Goal: Task Accomplishment & Management: Manage account settings

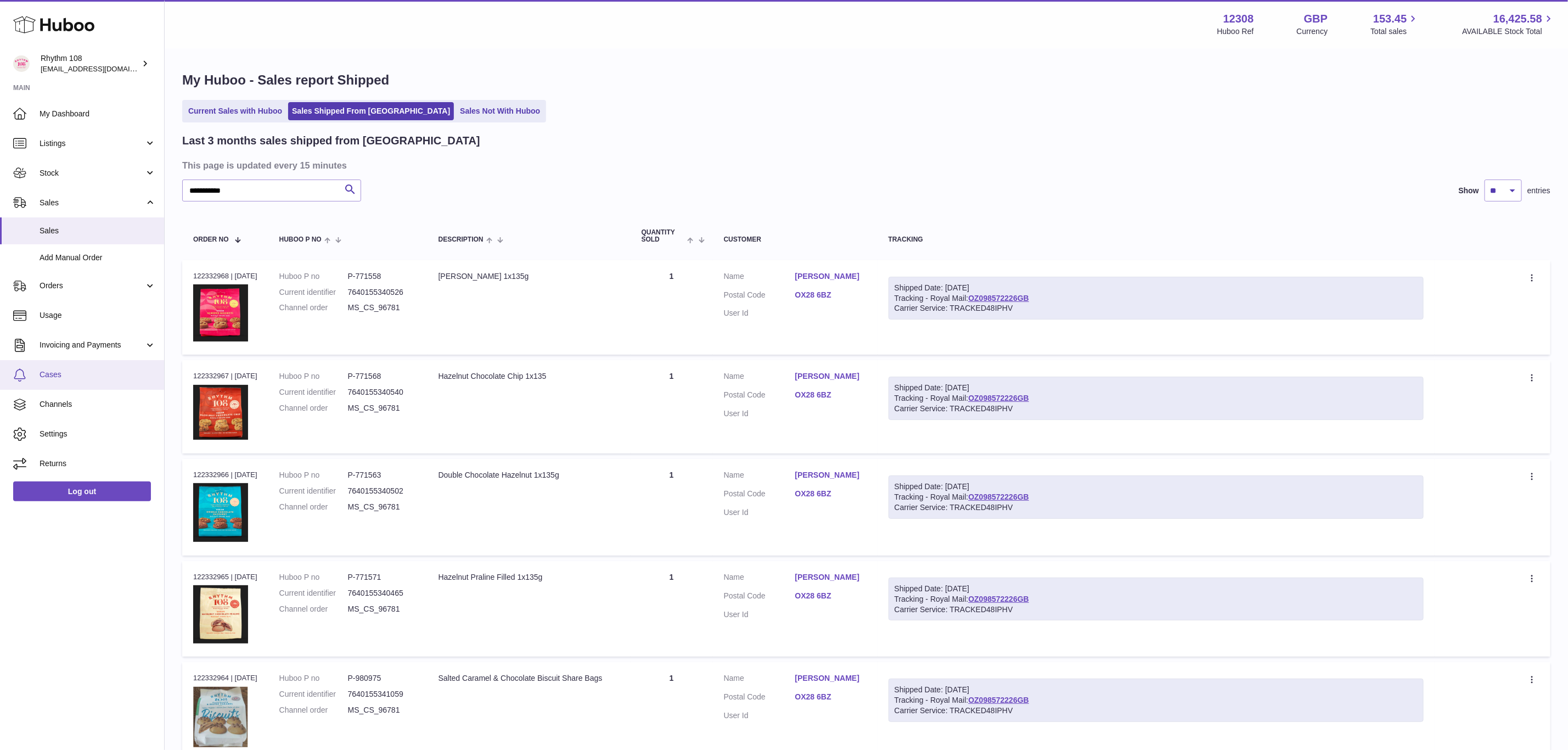
click at [52, 373] on span "Cases" at bounding box center [97, 375] width 117 height 10
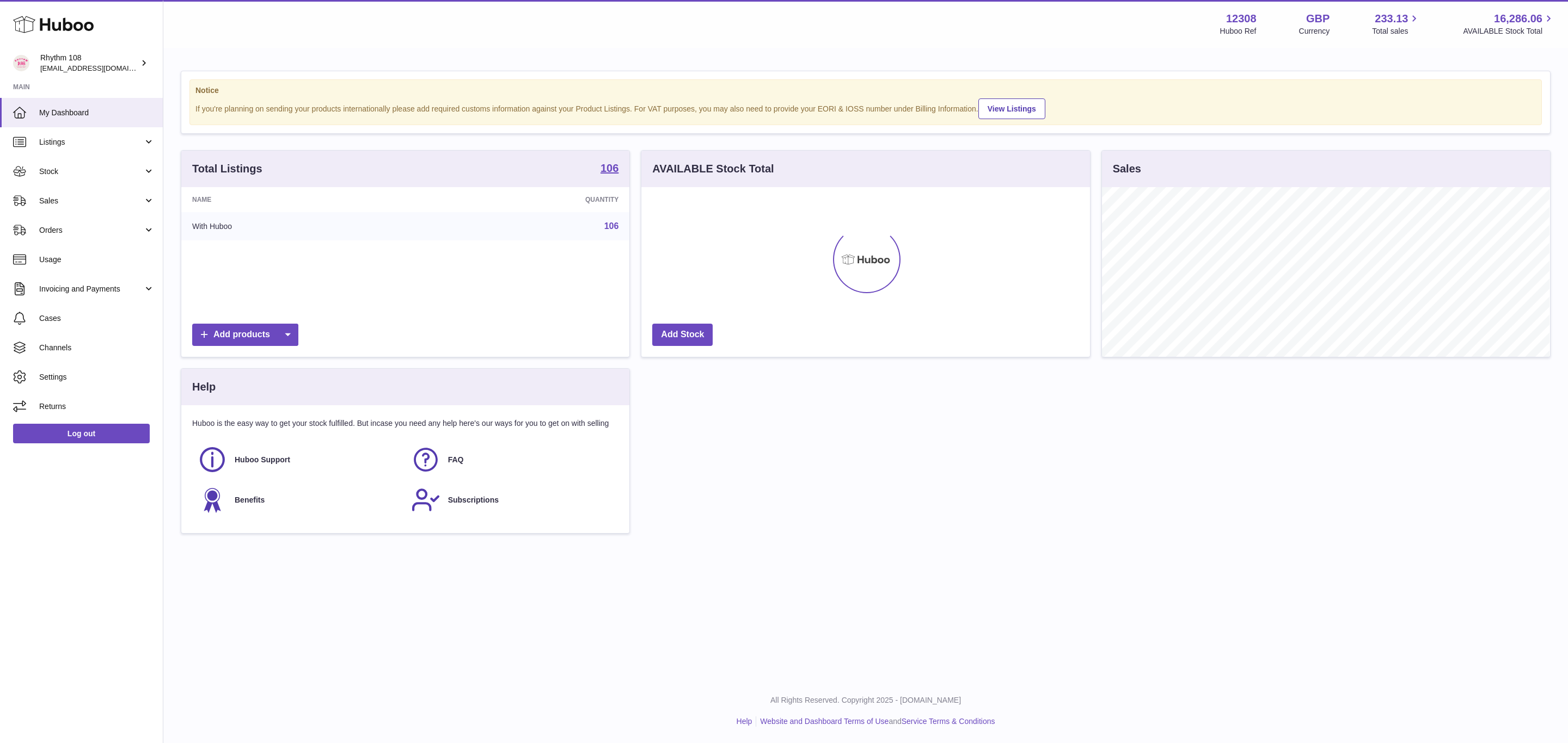
scroll to position [170, 447]
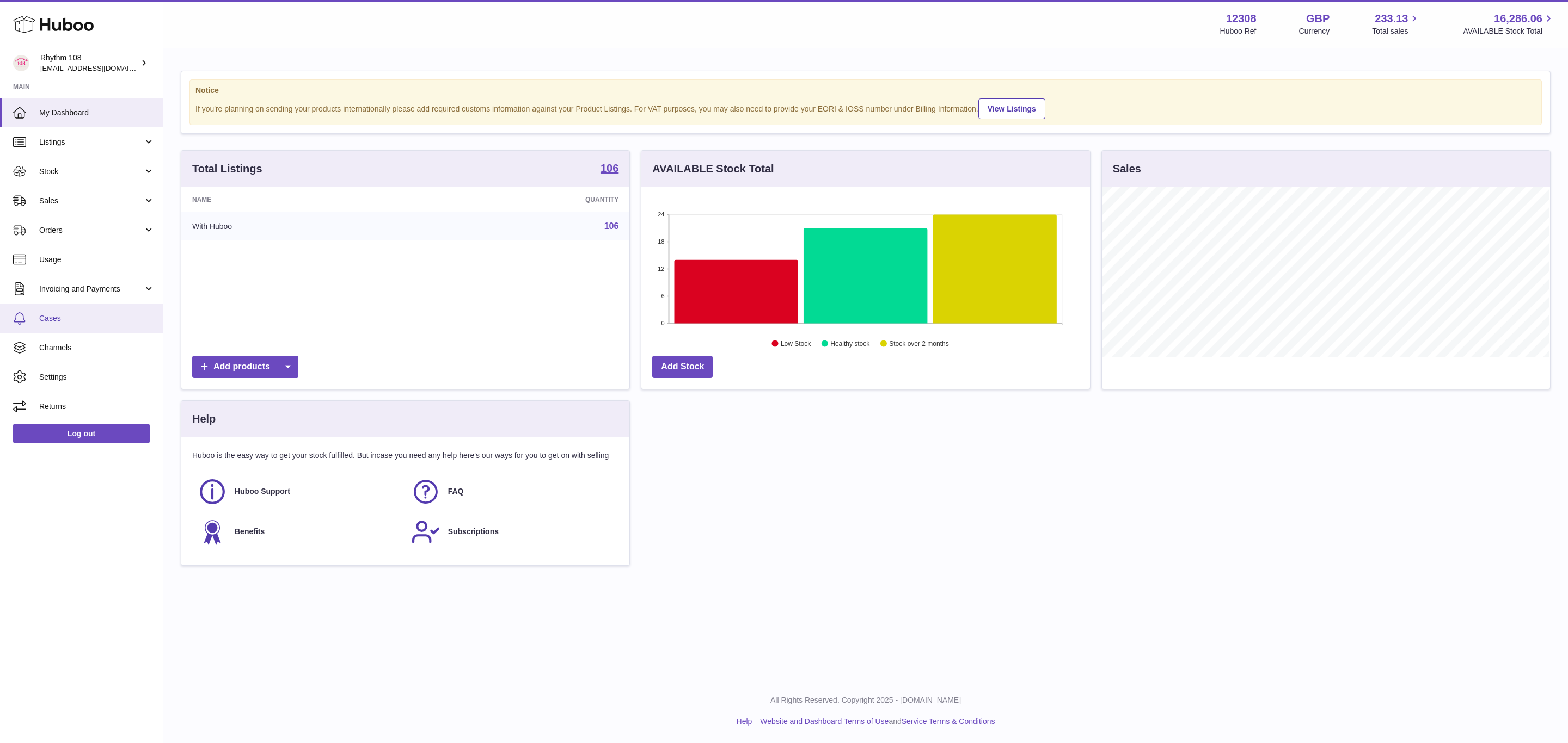
click at [58, 323] on span "Cases" at bounding box center [97, 319] width 116 height 10
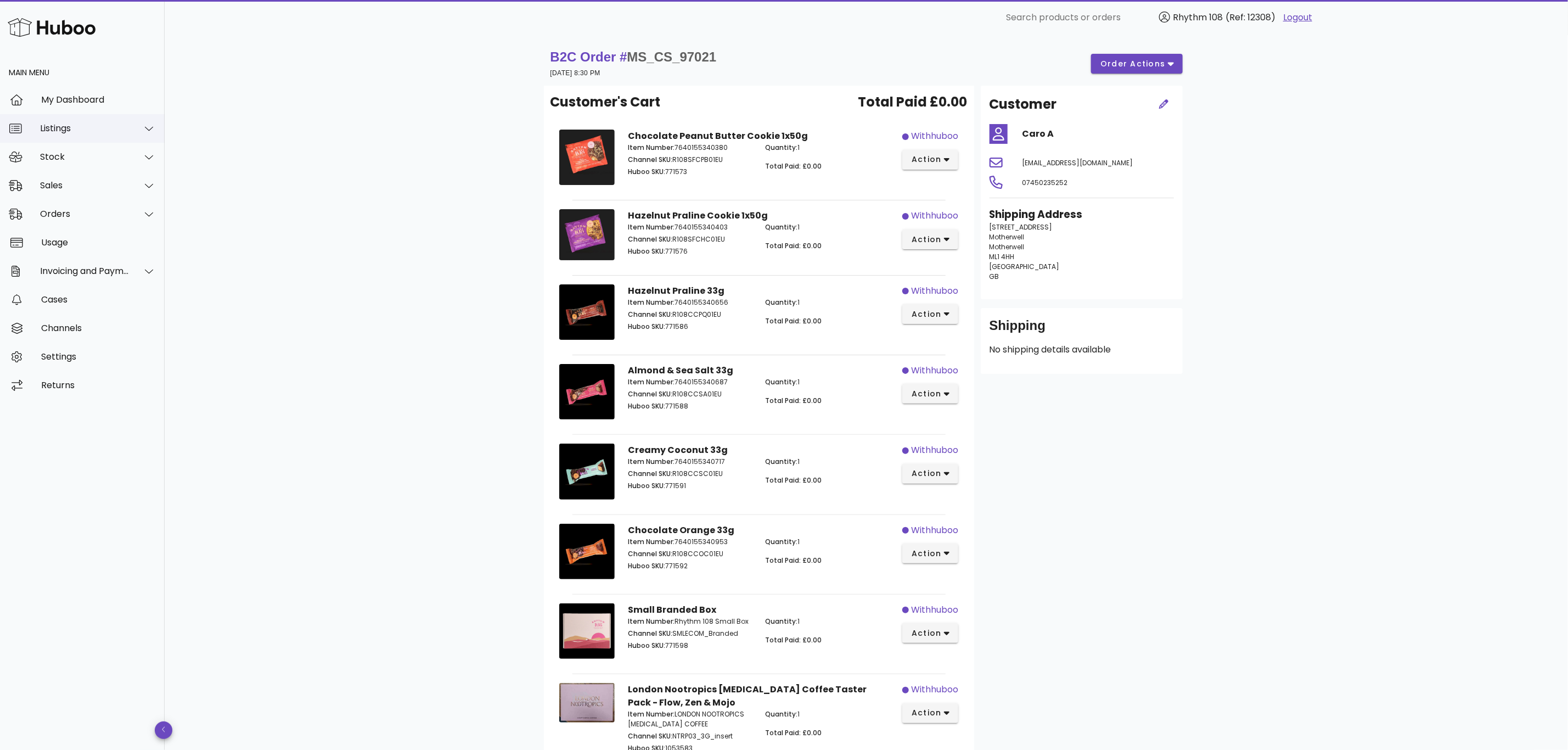
click at [57, 129] on div "Listings" at bounding box center [84, 128] width 90 height 10
click at [66, 208] on div "Bundles" at bounding box center [97, 208] width 117 height 10
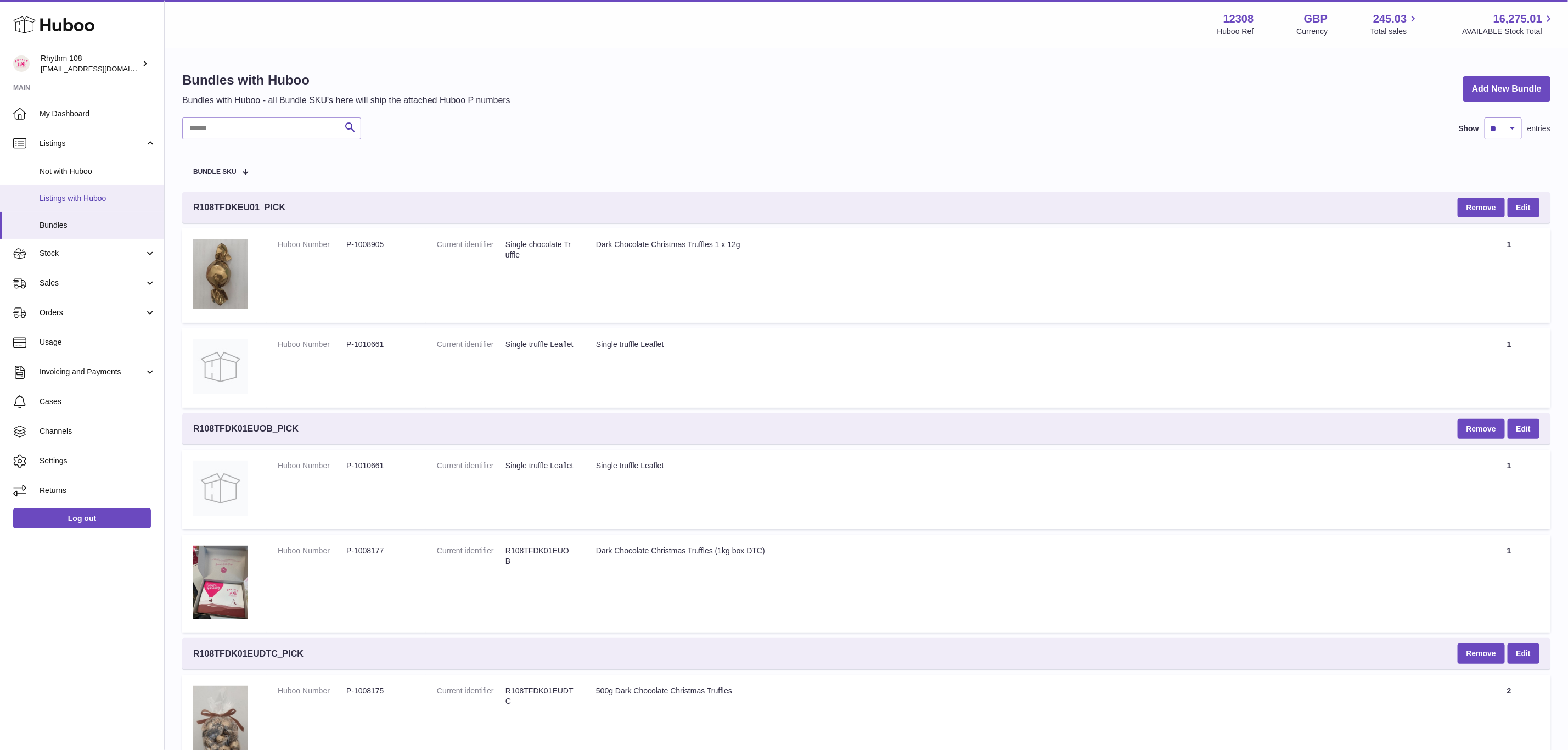
click at [63, 205] on link "Listings with Huboo" at bounding box center [82, 199] width 164 height 27
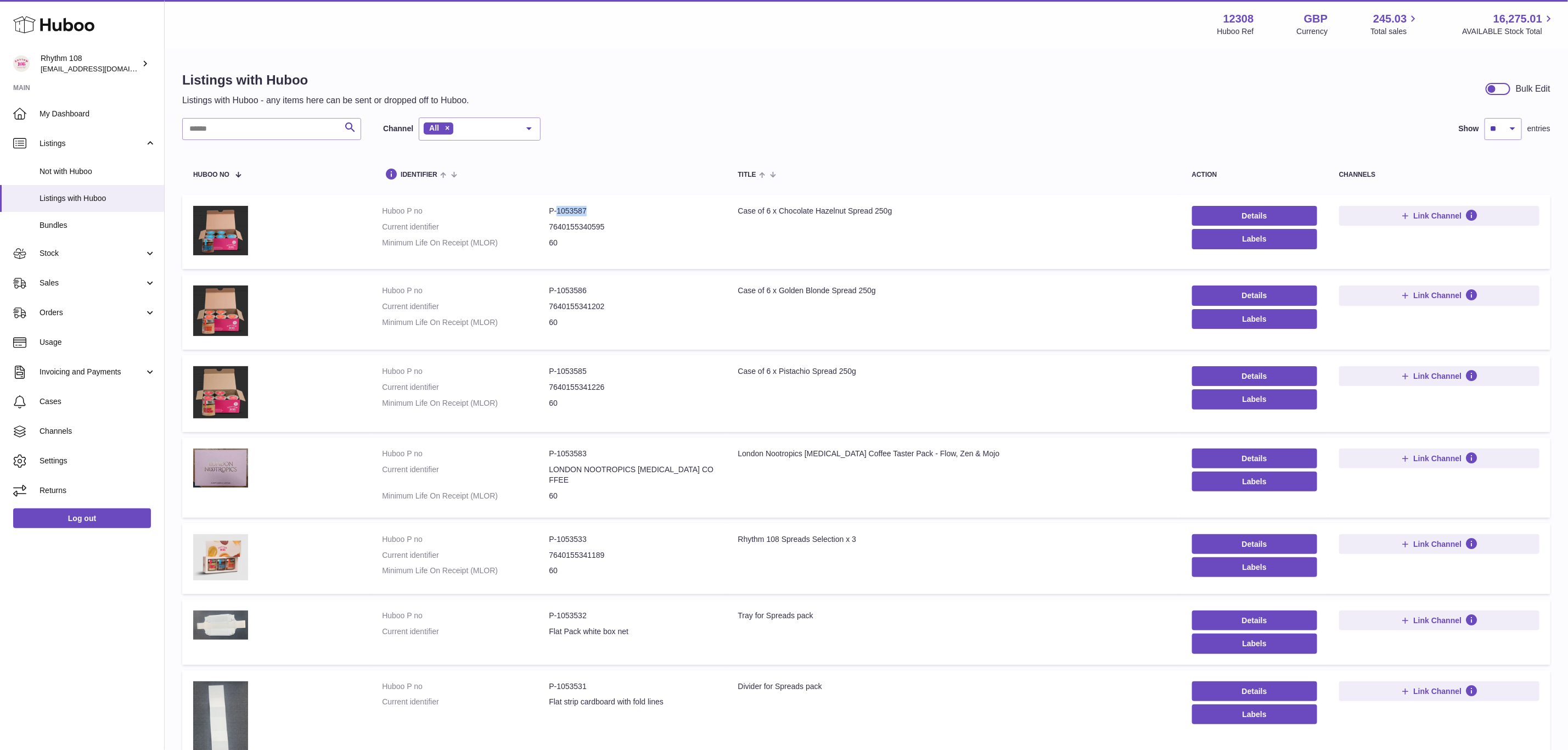
drag, startPoint x: 588, startPoint y: 209, endPoint x: 557, endPoint y: 211, distance: 31.1
click at [557, 211] on dd "P-1053587" at bounding box center [632, 211] width 167 height 10
click at [608, 222] on dd "7640155340595" at bounding box center [632, 227] width 167 height 10
drag, startPoint x: 563, startPoint y: 208, endPoint x: 550, endPoint y: 210, distance: 13.2
click at [550, 210] on dd "P-1053587" at bounding box center [632, 211] width 167 height 10
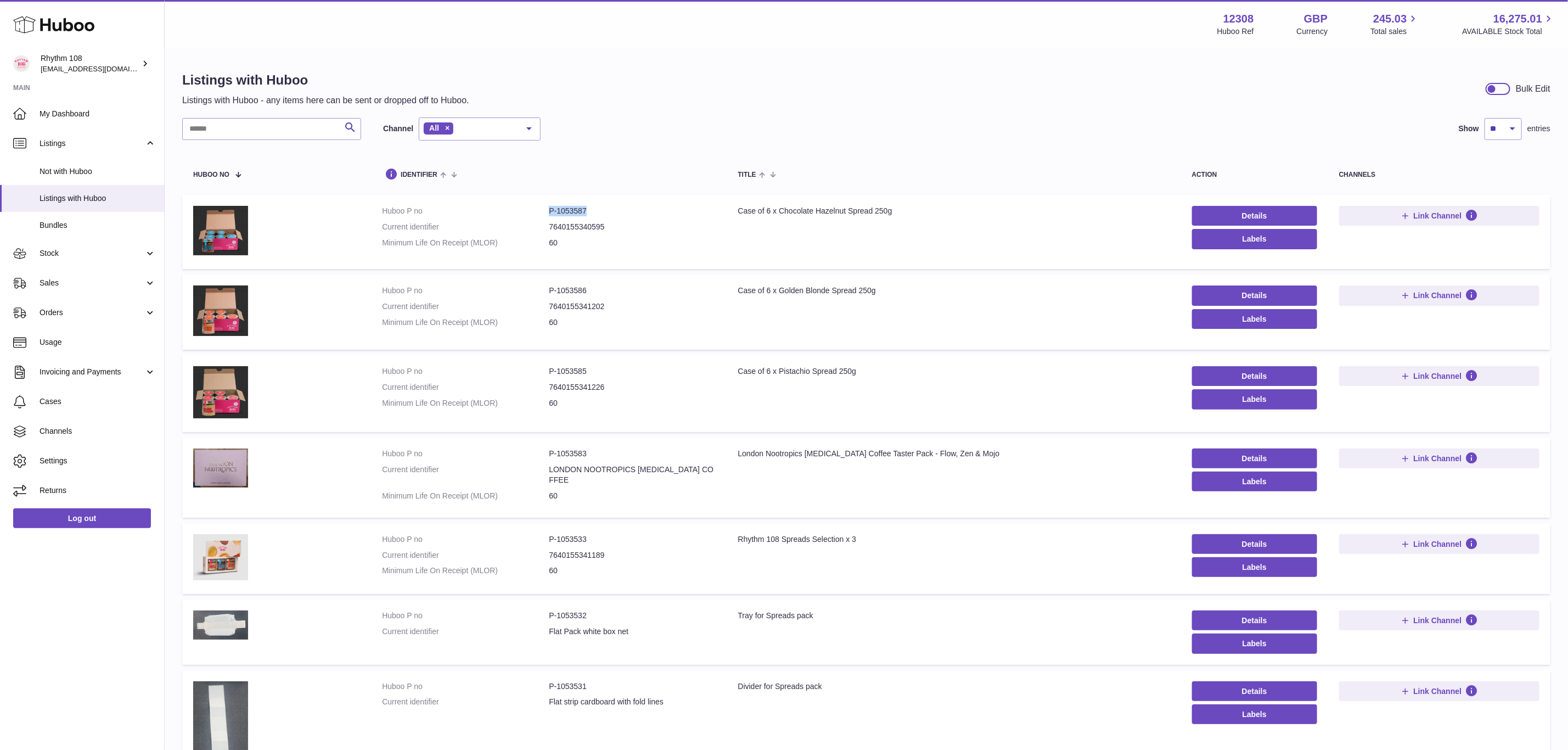
copy dd "P-1053587"
drag, startPoint x: 597, startPoint y: 287, endPoint x: 535, endPoint y: 291, distance: 62.1
click at [535, 291] on dl "Huboo P no P-1053586 Current identifier 7640155341202 Minimum Life On Receipt (…" at bounding box center [549, 310] width 334 height 48
copy dl "P-1053586"
drag, startPoint x: 598, startPoint y: 373, endPoint x: 548, endPoint y: 368, distance: 50.2
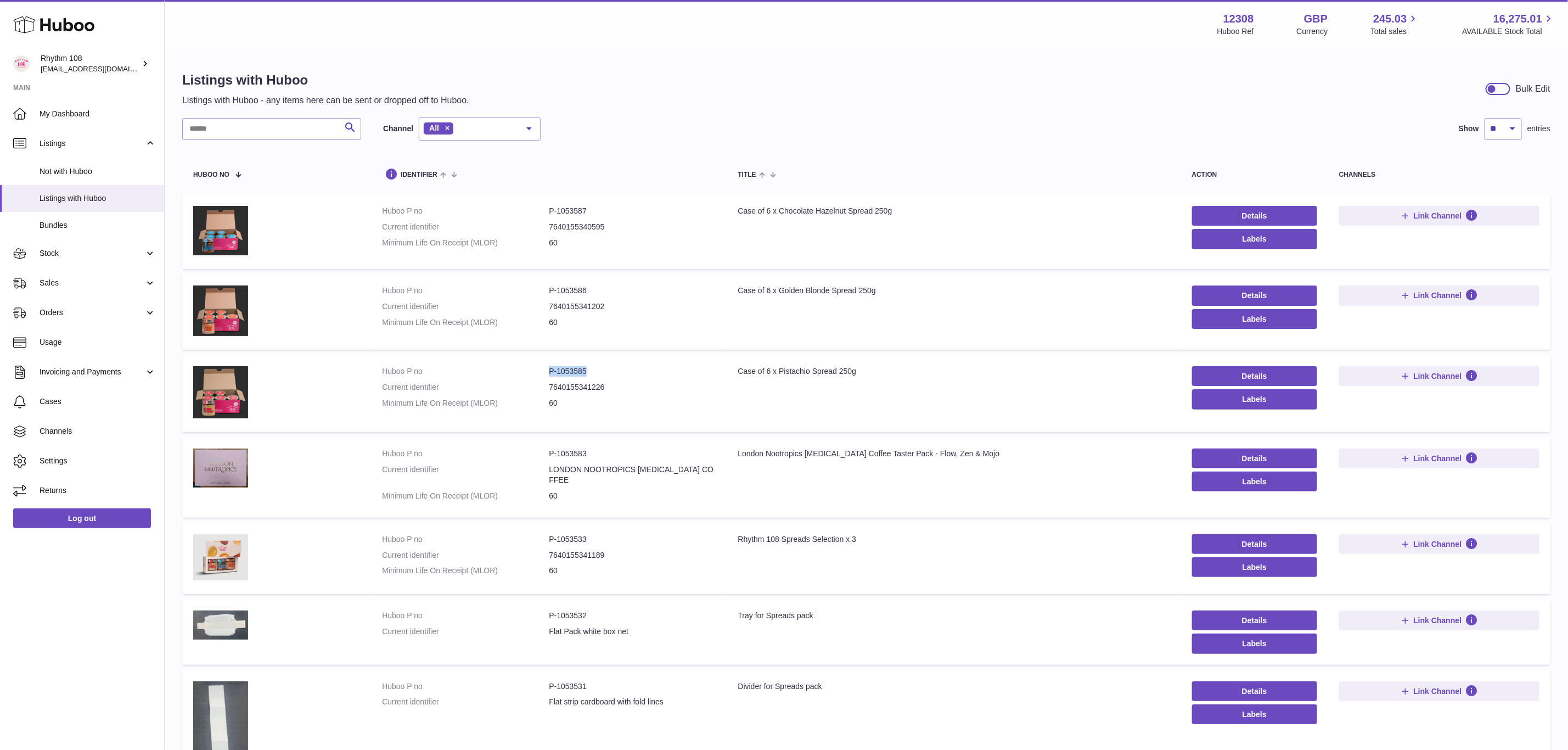
click at [549, 368] on dd "P-1053585" at bounding box center [632, 371] width 167 height 10
copy dd "P-1053585"
click at [61, 252] on span "Stock" at bounding box center [92, 253] width 105 height 10
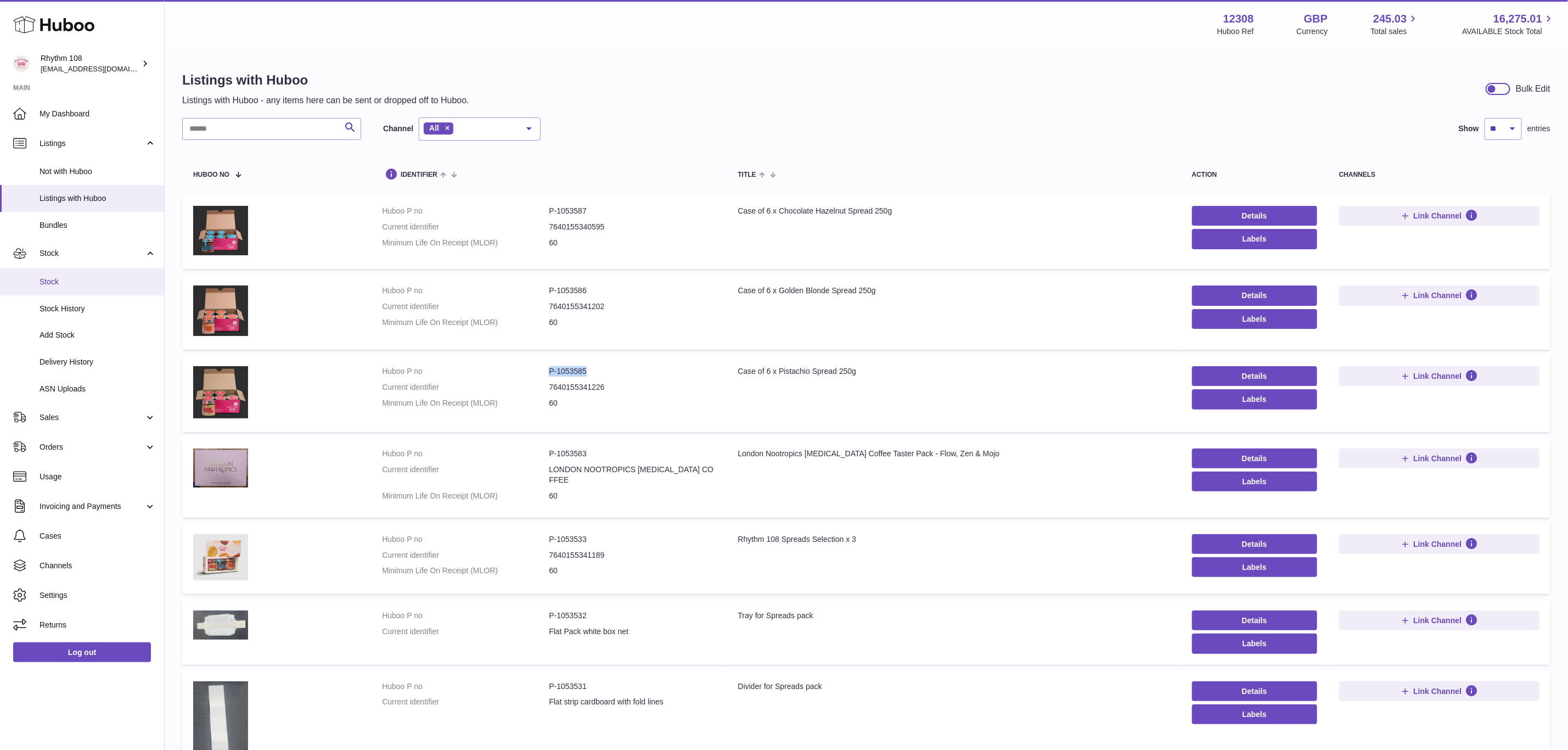
click at [50, 277] on span "Stock" at bounding box center [97, 282] width 117 height 10
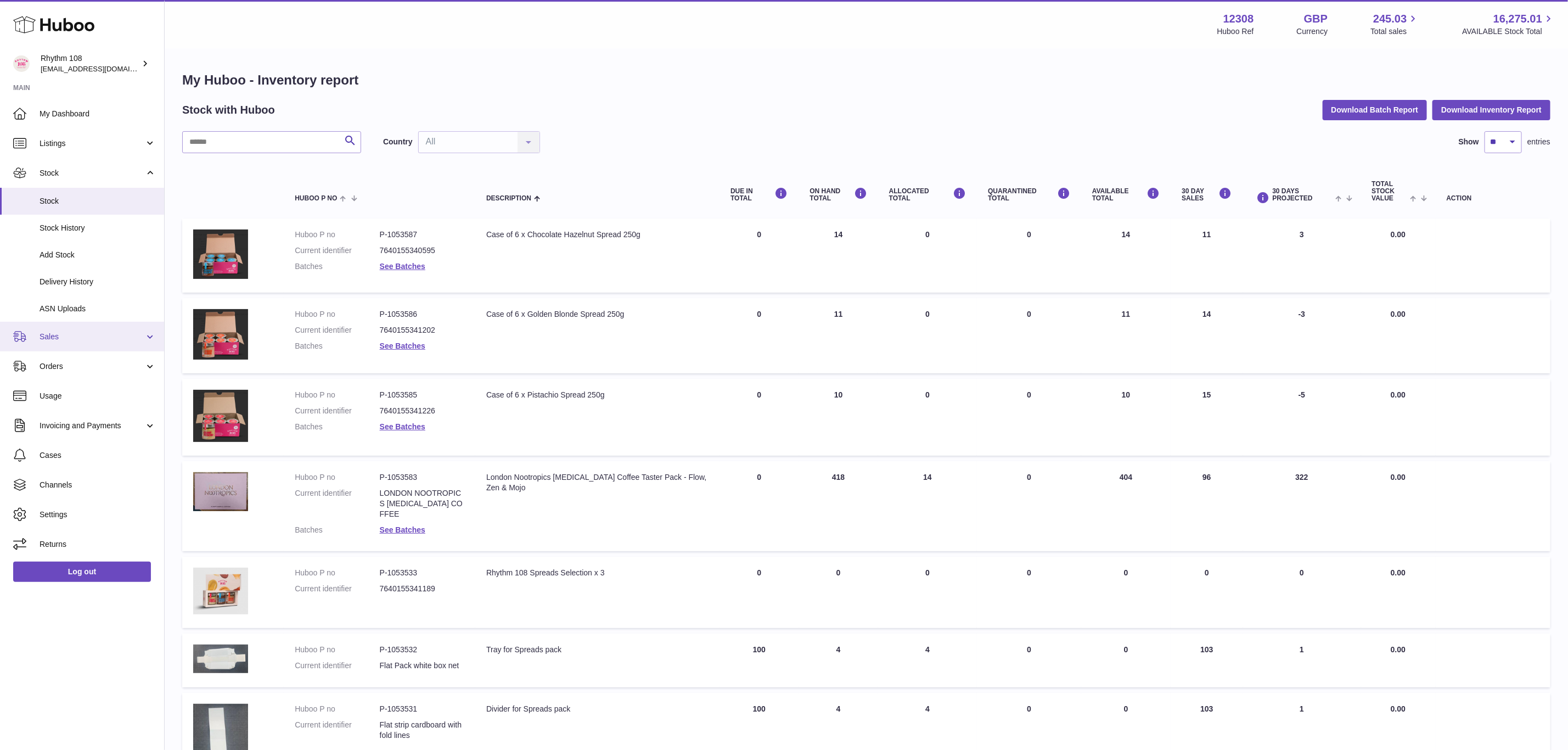
click at [50, 330] on link "Sales" at bounding box center [82, 337] width 164 height 30
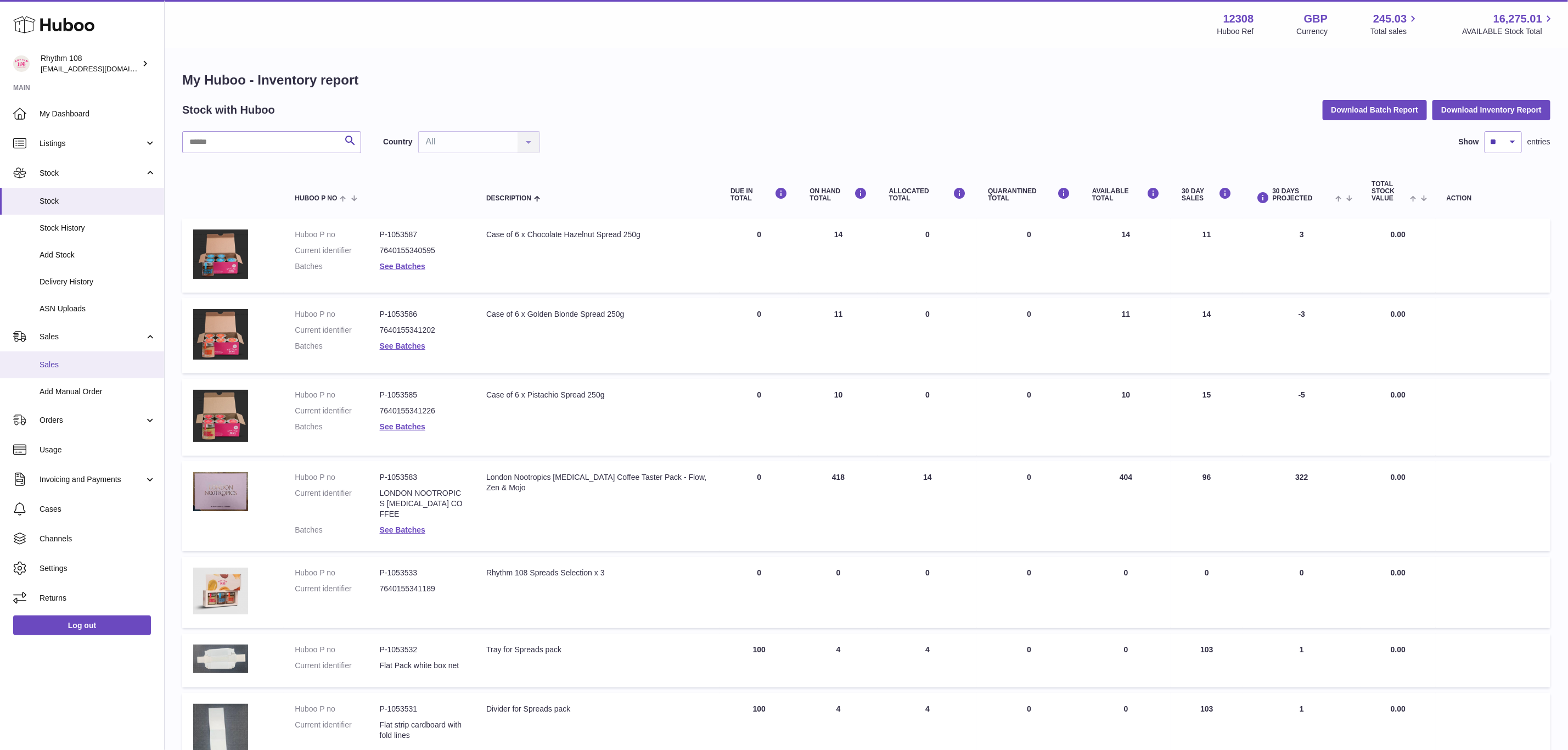
click at [46, 363] on span "Sales" at bounding box center [97, 365] width 117 height 10
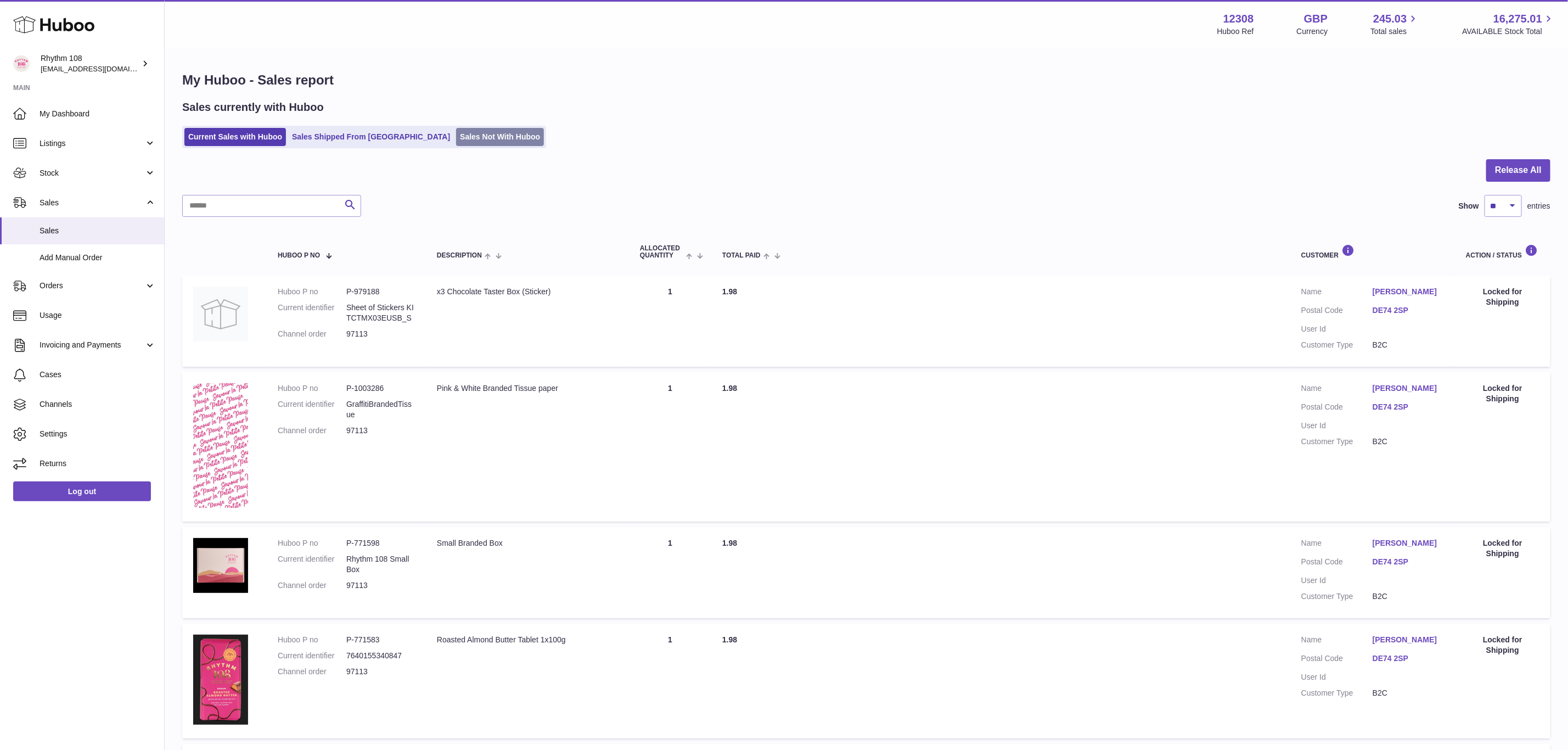
click at [466, 133] on link "Sales Not With Huboo" at bounding box center [500, 137] width 88 height 18
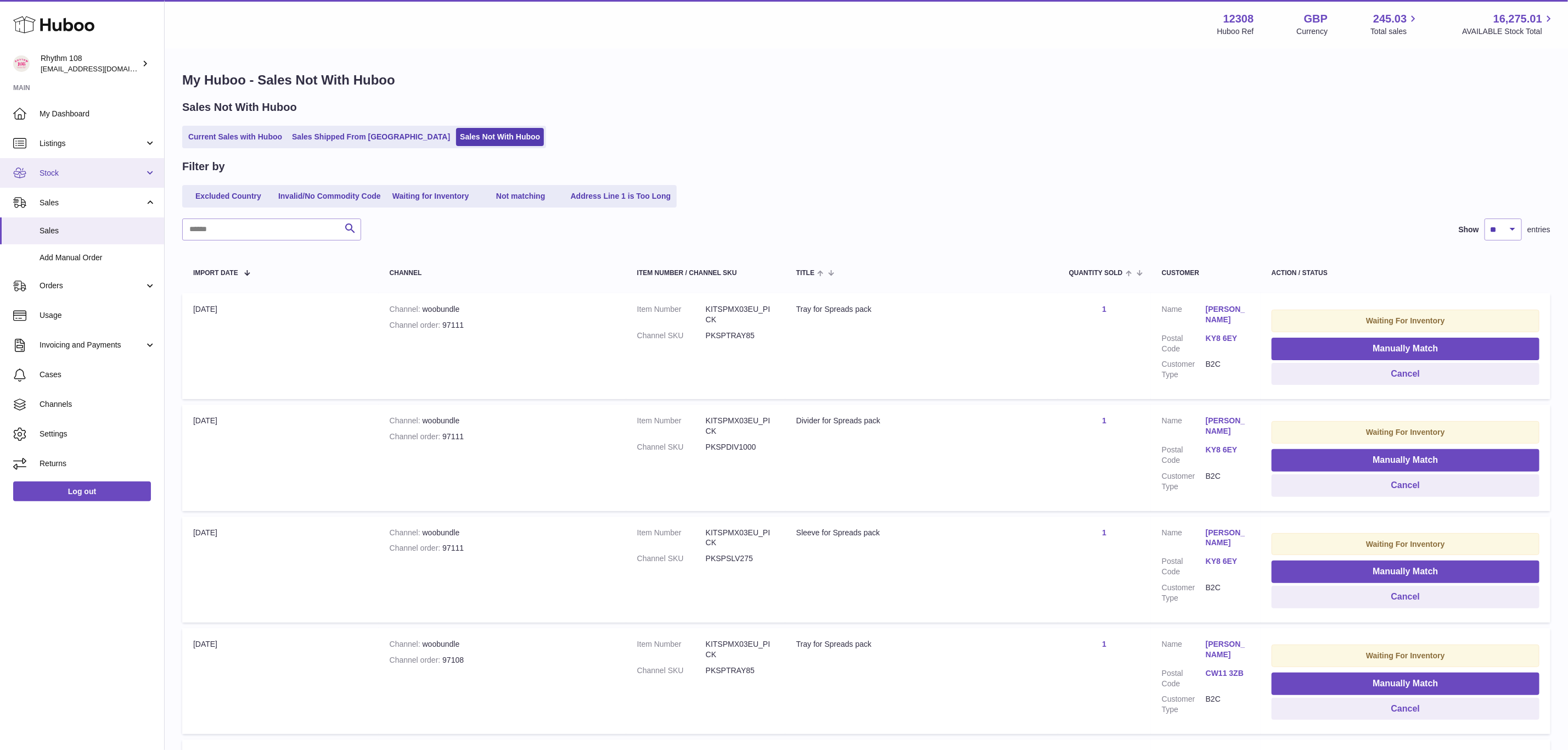
click at [61, 172] on span "Stock" at bounding box center [92, 173] width 105 height 10
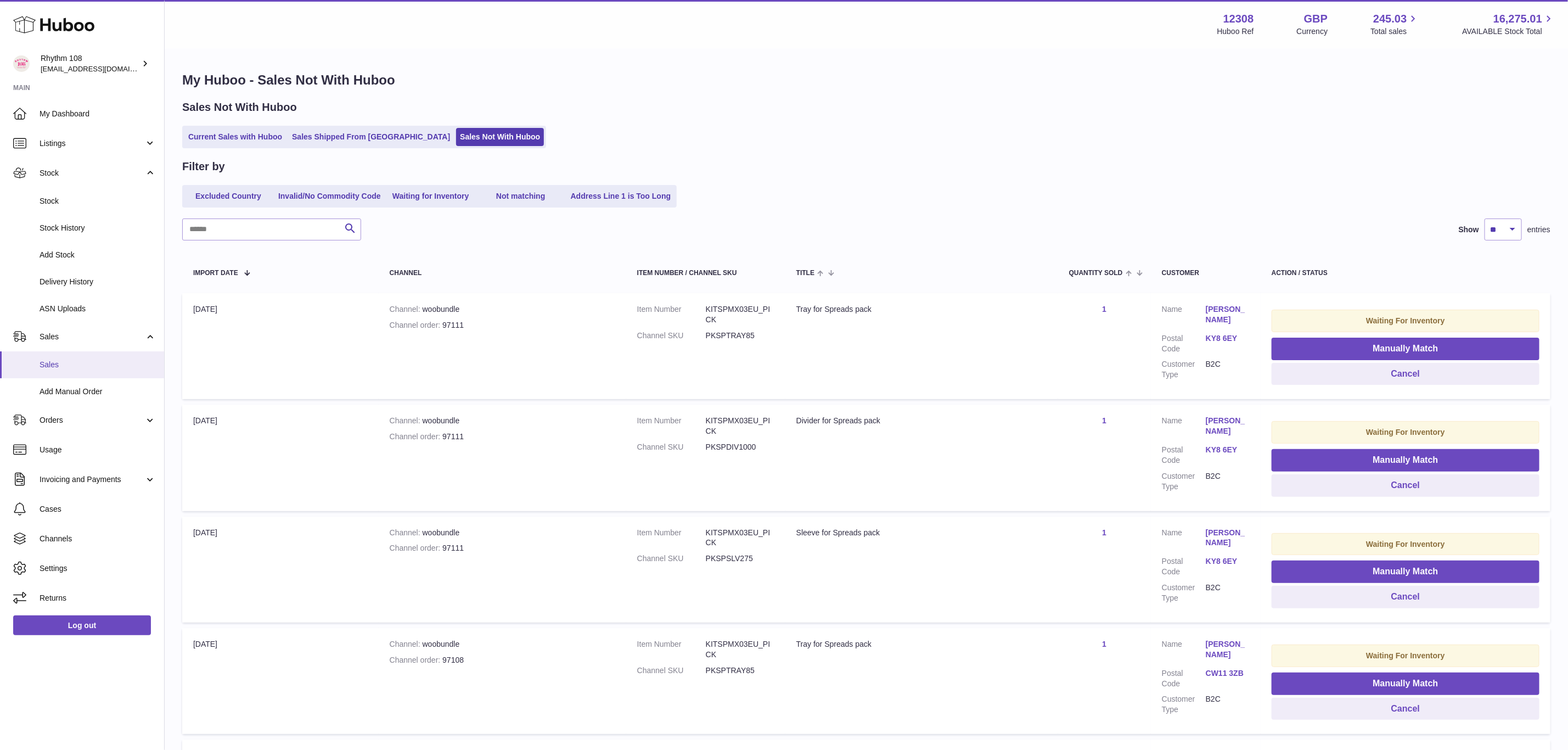
click at [60, 363] on span "Sales" at bounding box center [97, 365] width 117 height 10
click at [322, 142] on link "Sales Shipped From Huboo" at bounding box center [371, 137] width 166 height 18
click at [339, 135] on link "Sales Shipped From Huboo" at bounding box center [371, 137] width 166 height 18
click at [340, 141] on link "Sales Shipped From Huboo" at bounding box center [371, 137] width 166 height 18
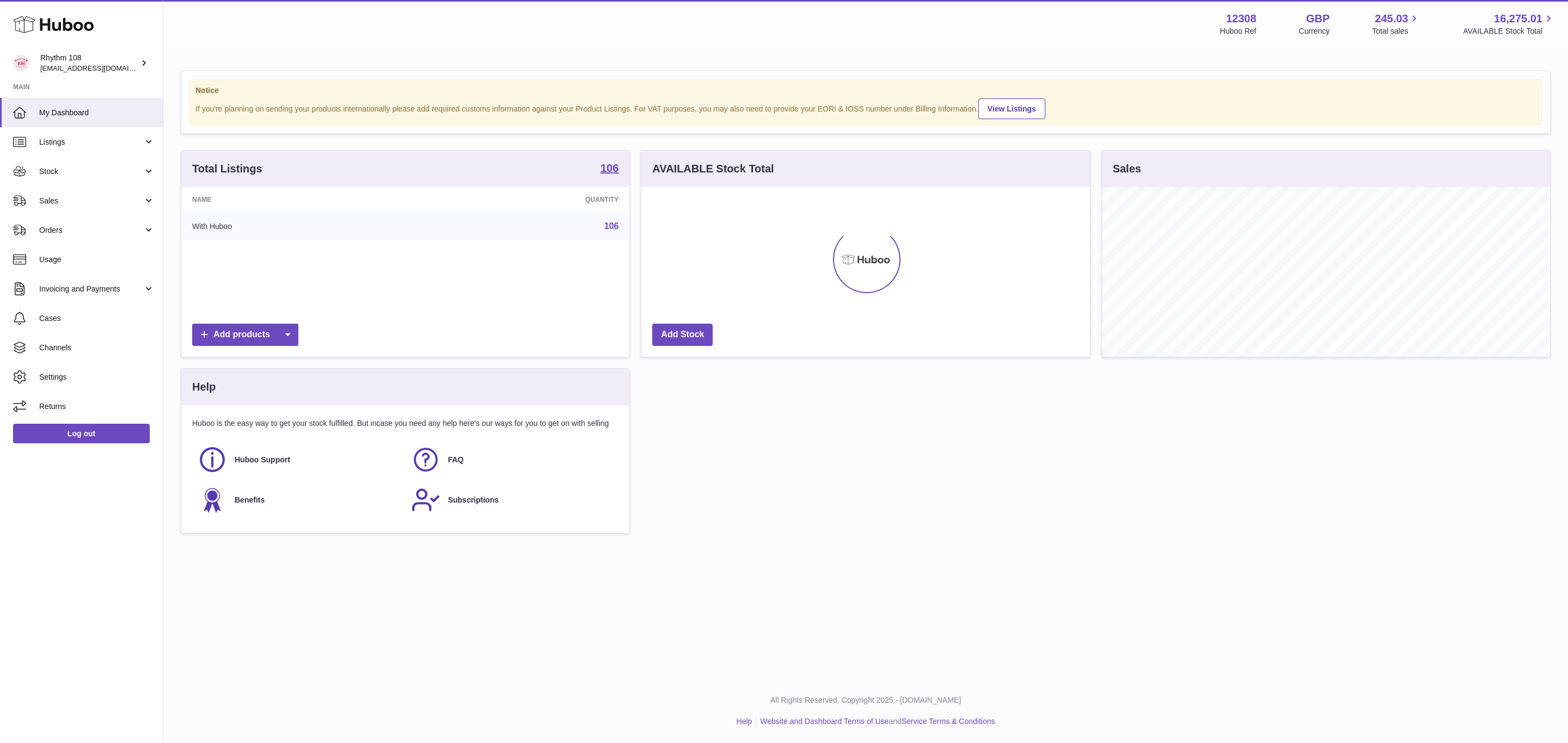
scroll to position [170, 447]
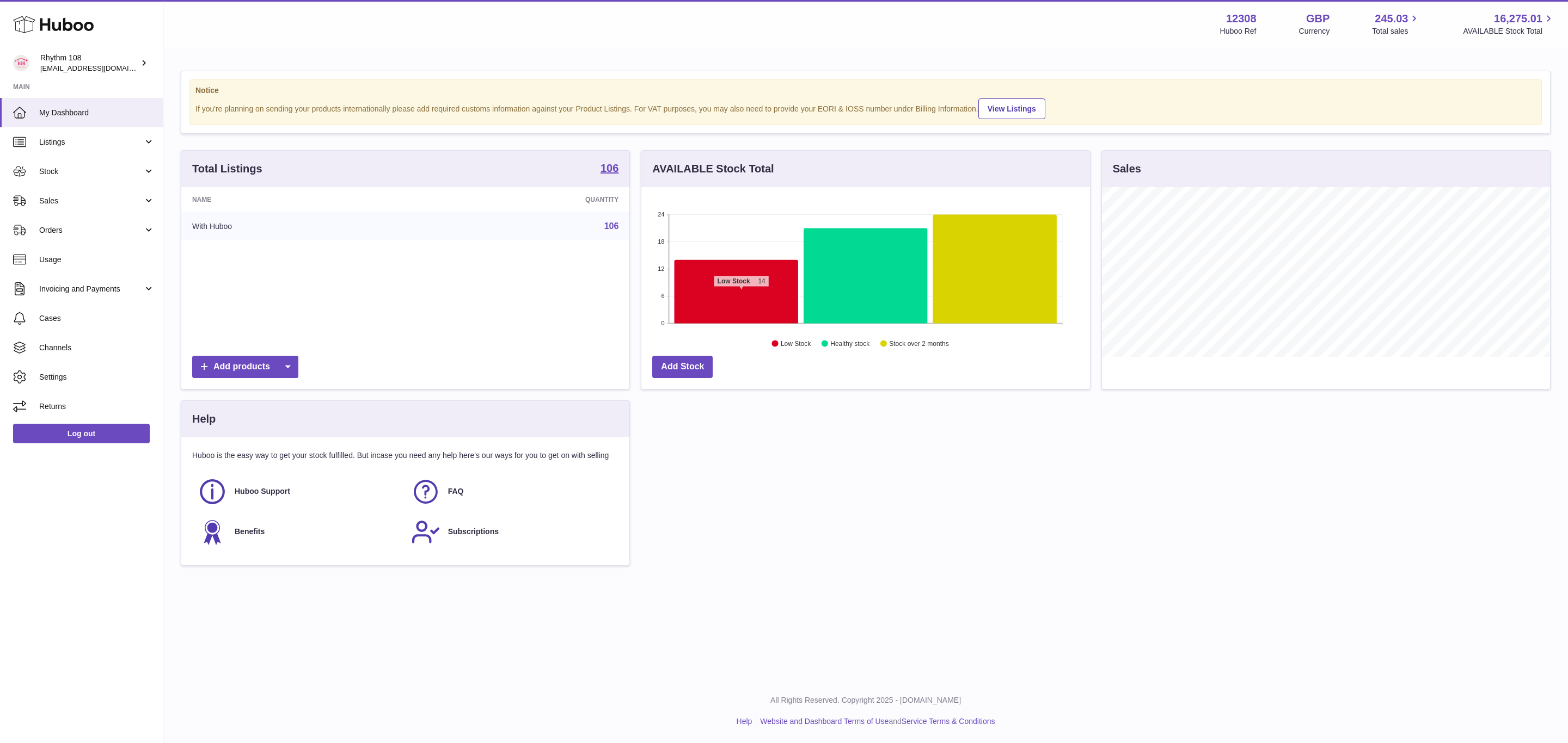
click at [741, 295] on icon at bounding box center [736, 292] width 123 height 64
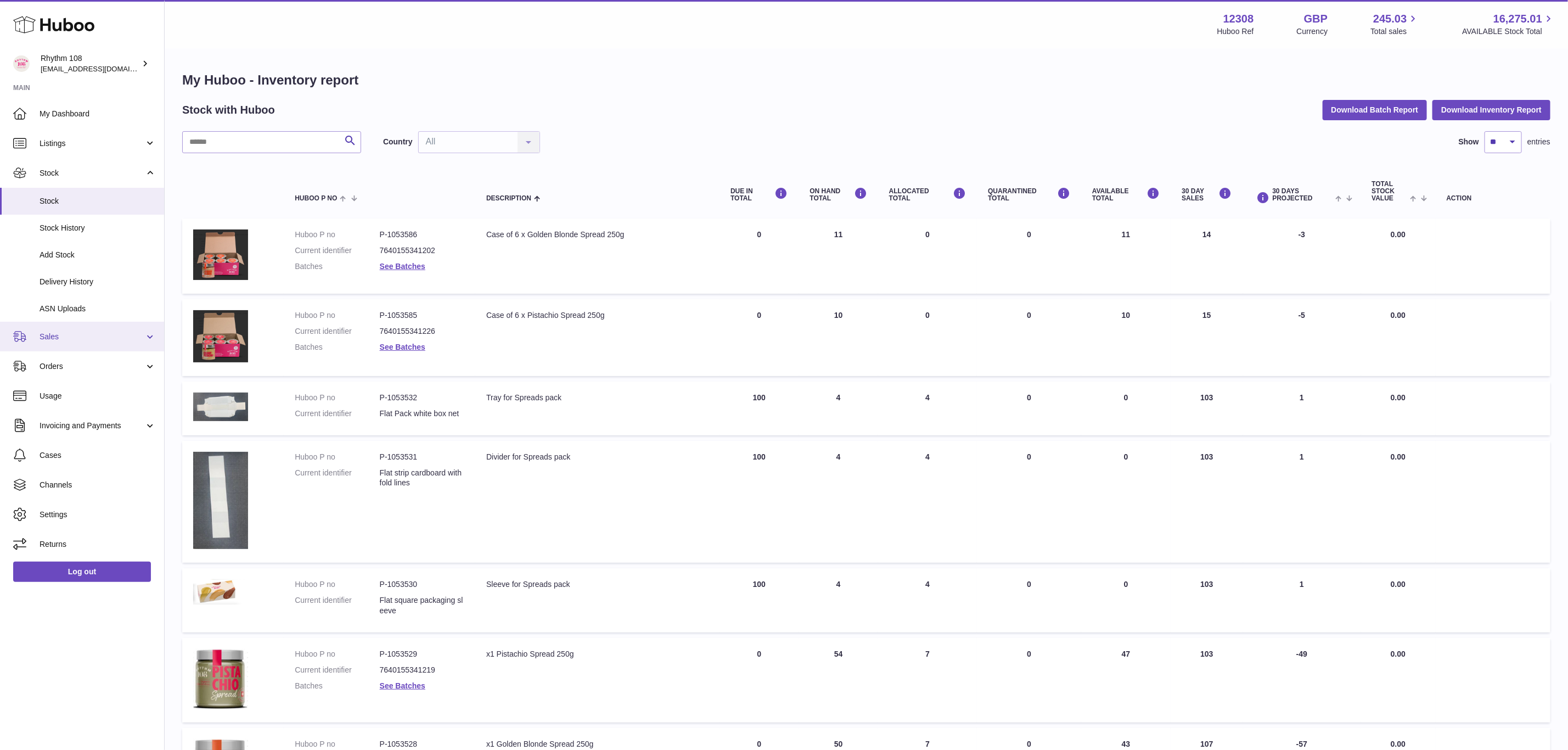
click at [35, 346] on link "Sales" at bounding box center [82, 337] width 164 height 30
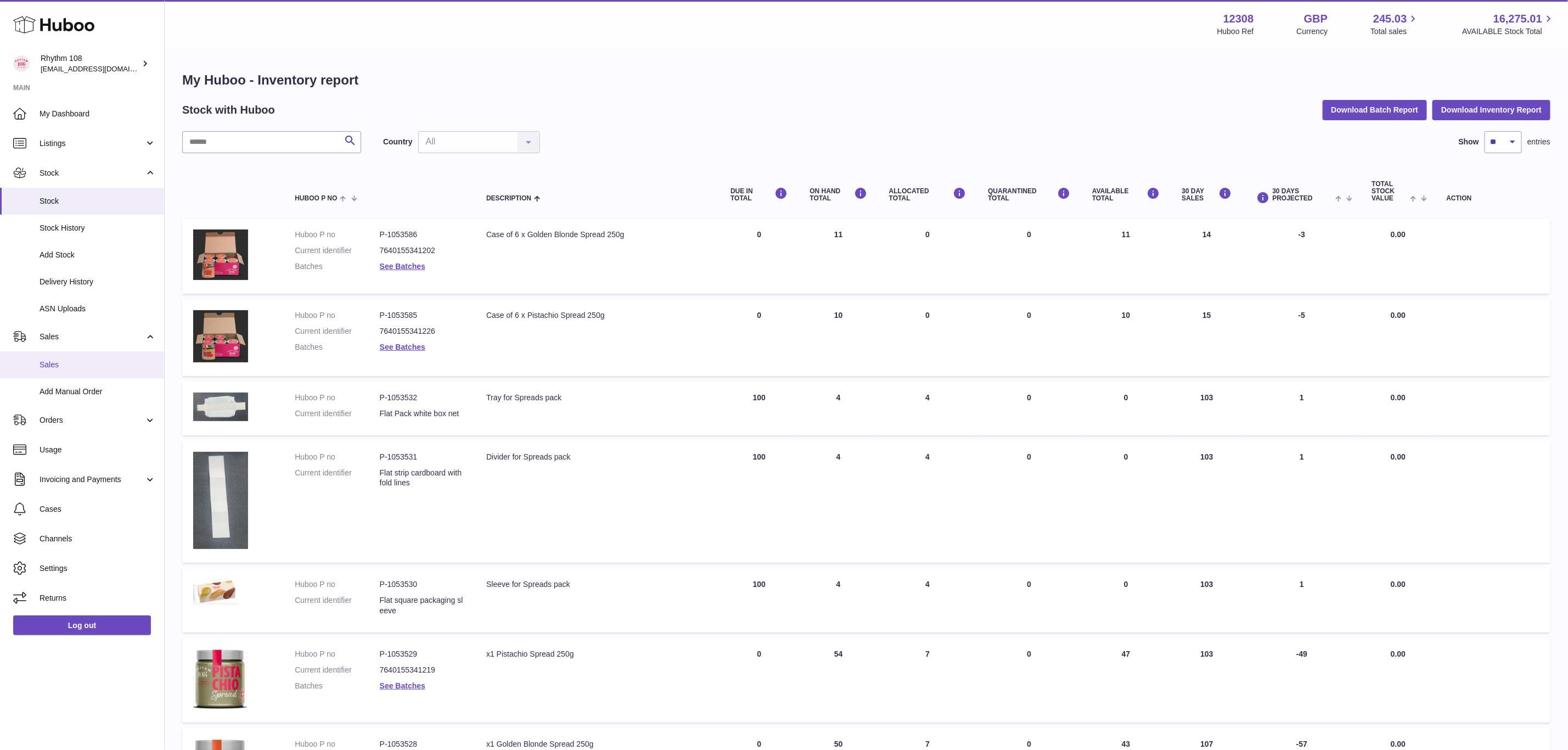
click at [64, 368] on span "Sales" at bounding box center [97, 365] width 117 height 10
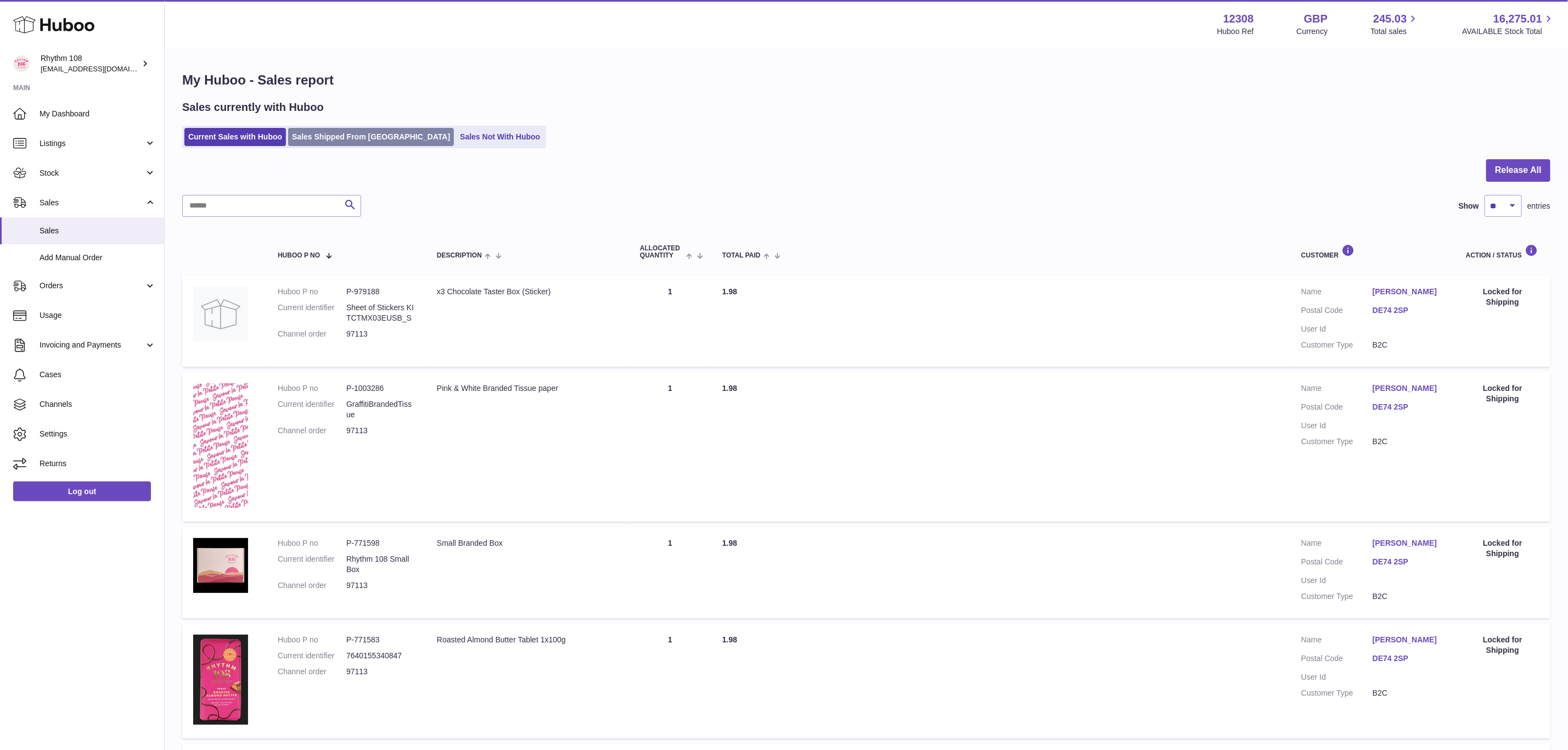
click at [339, 143] on link "Sales Shipped From Huboo" at bounding box center [371, 137] width 166 height 18
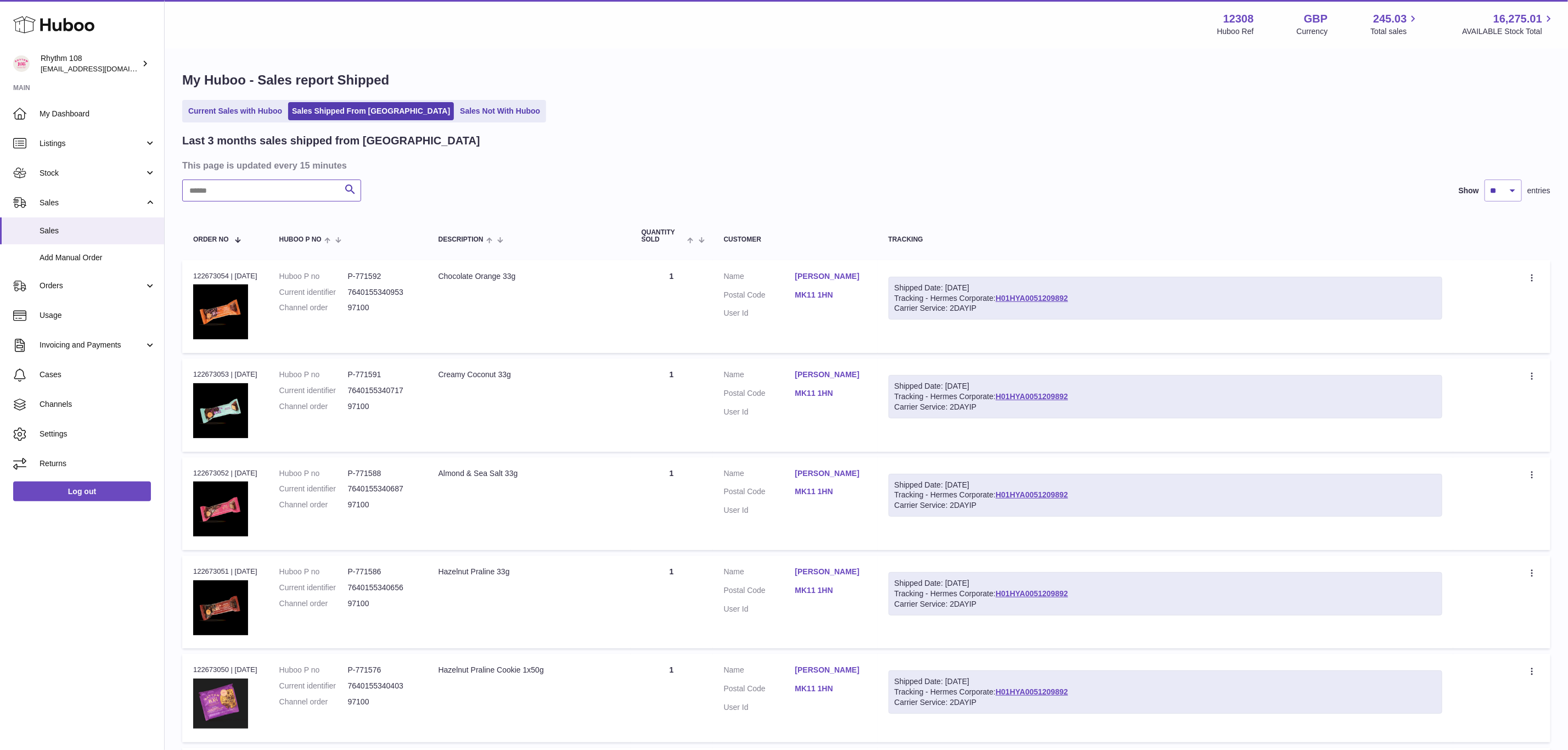
click at [292, 188] on input "text" at bounding box center [272, 190] width 179 height 22
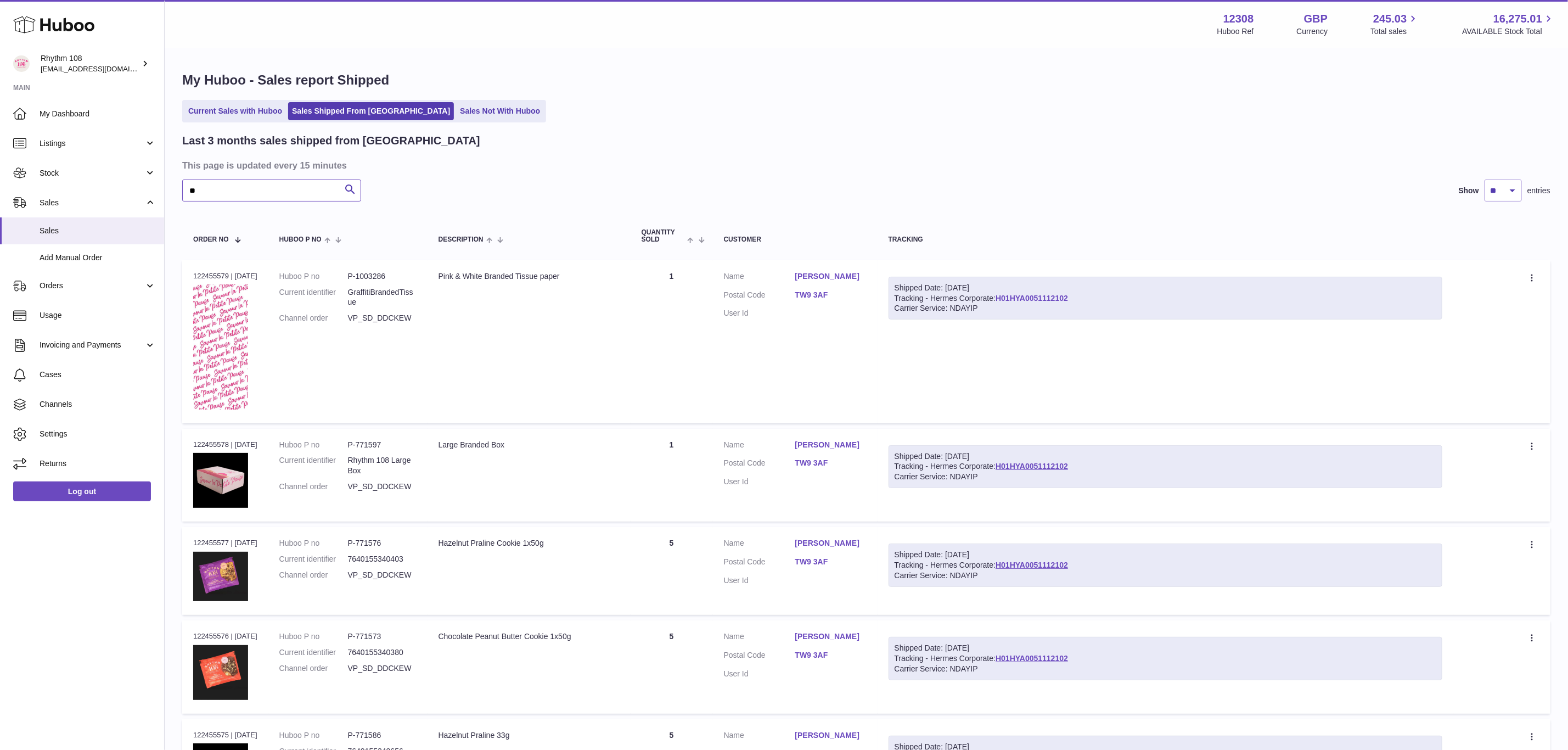
type input "**"
click at [1031, 294] on link "H01HYA0051112102" at bounding box center [1032, 299] width 72 height 9
click at [104, 224] on link "Sales" at bounding box center [82, 231] width 164 height 27
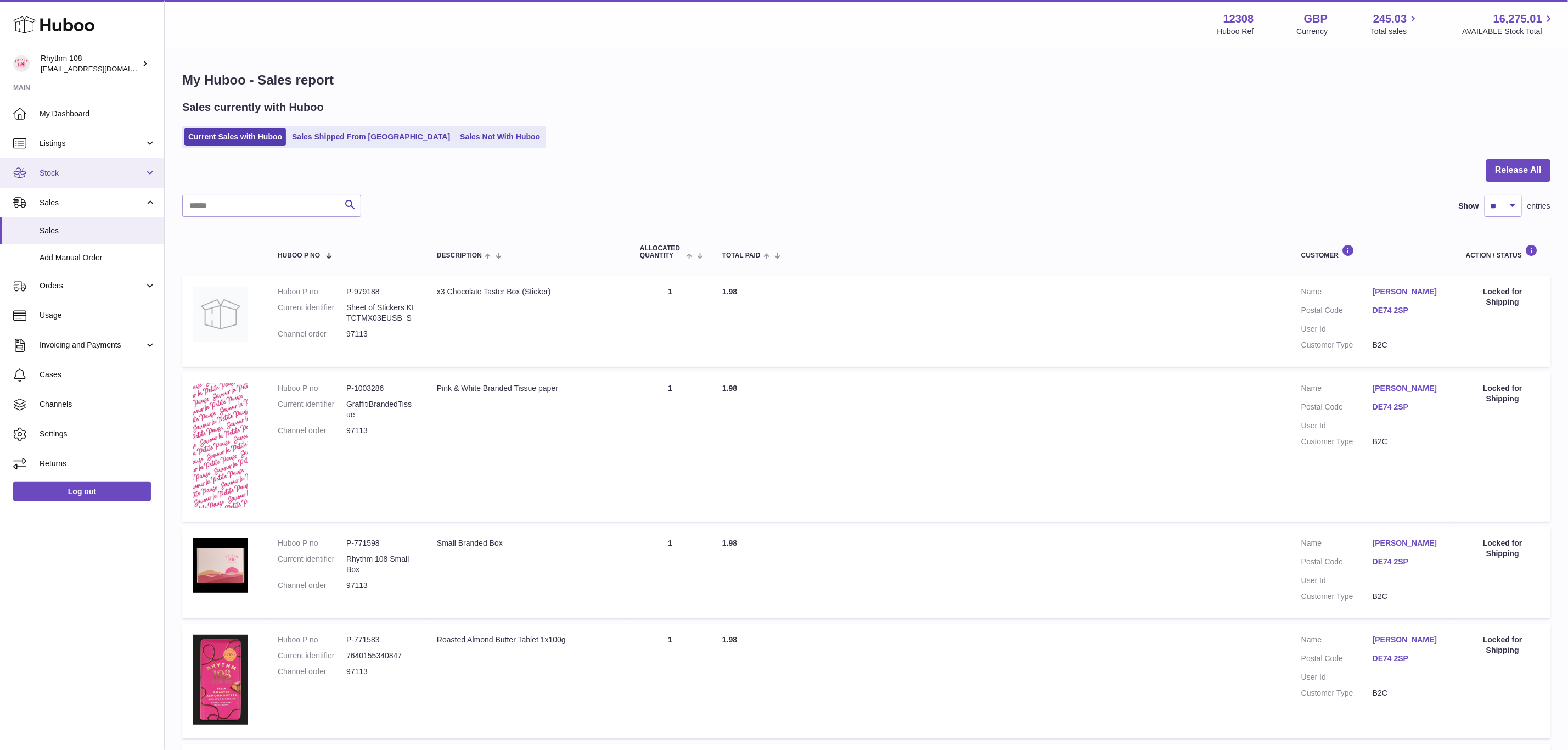
click at [55, 168] on span "Stock" at bounding box center [92, 173] width 105 height 10
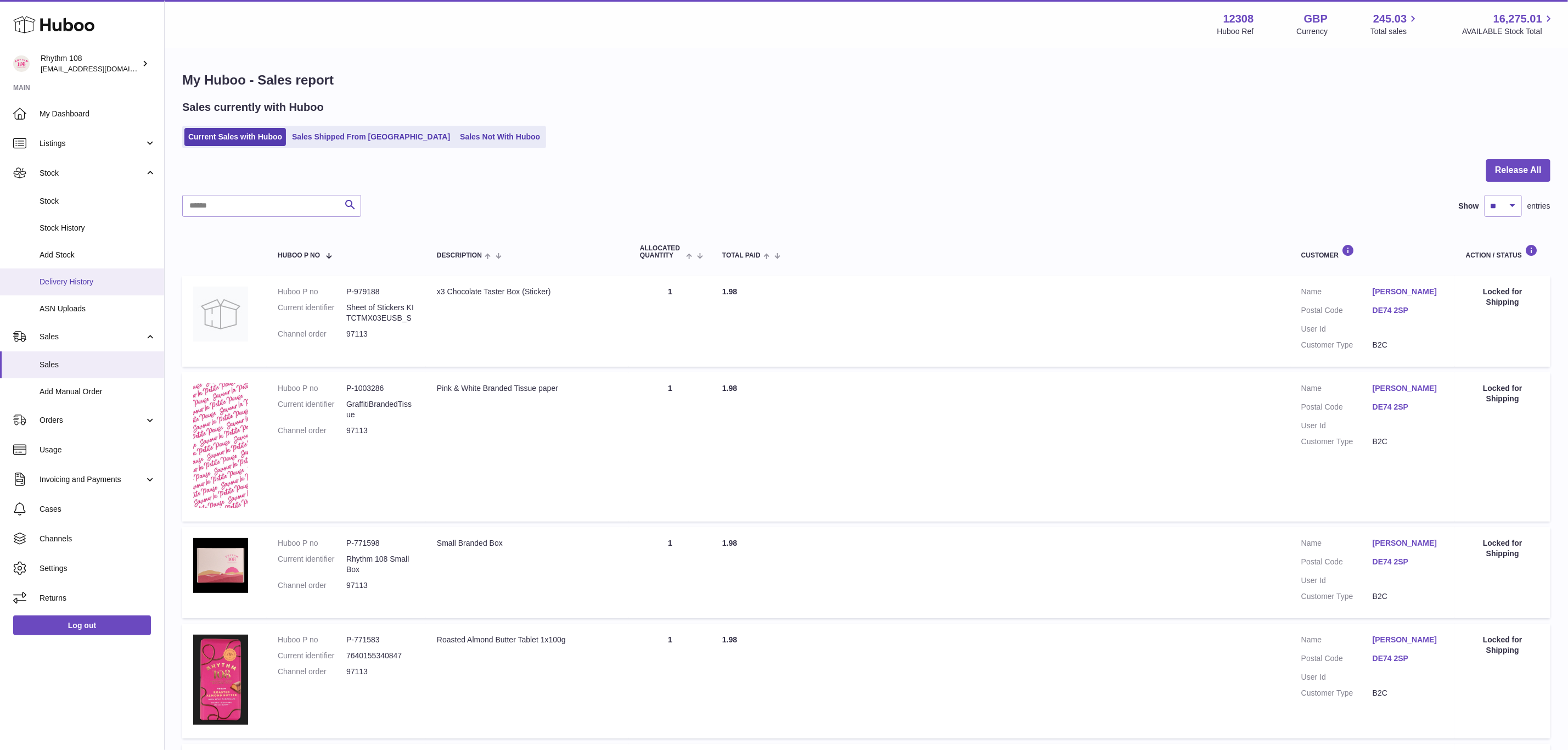
click at [75, 279] on span "Delivery History" at bounding box center [97, 282] width 117 height 10
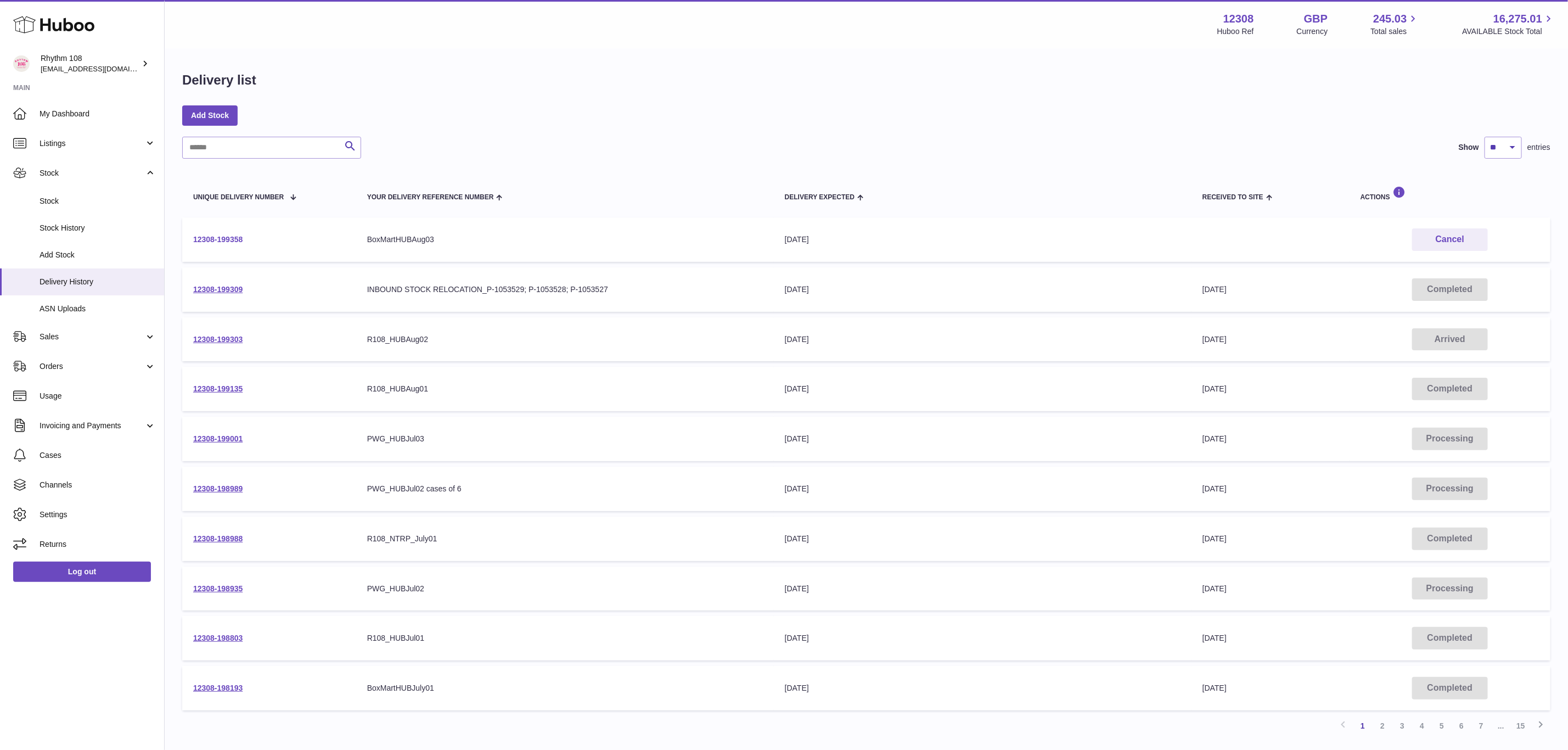
click at [208, 241] on link "12308-199358" at bounding box center [218, 240] width 50 height 9
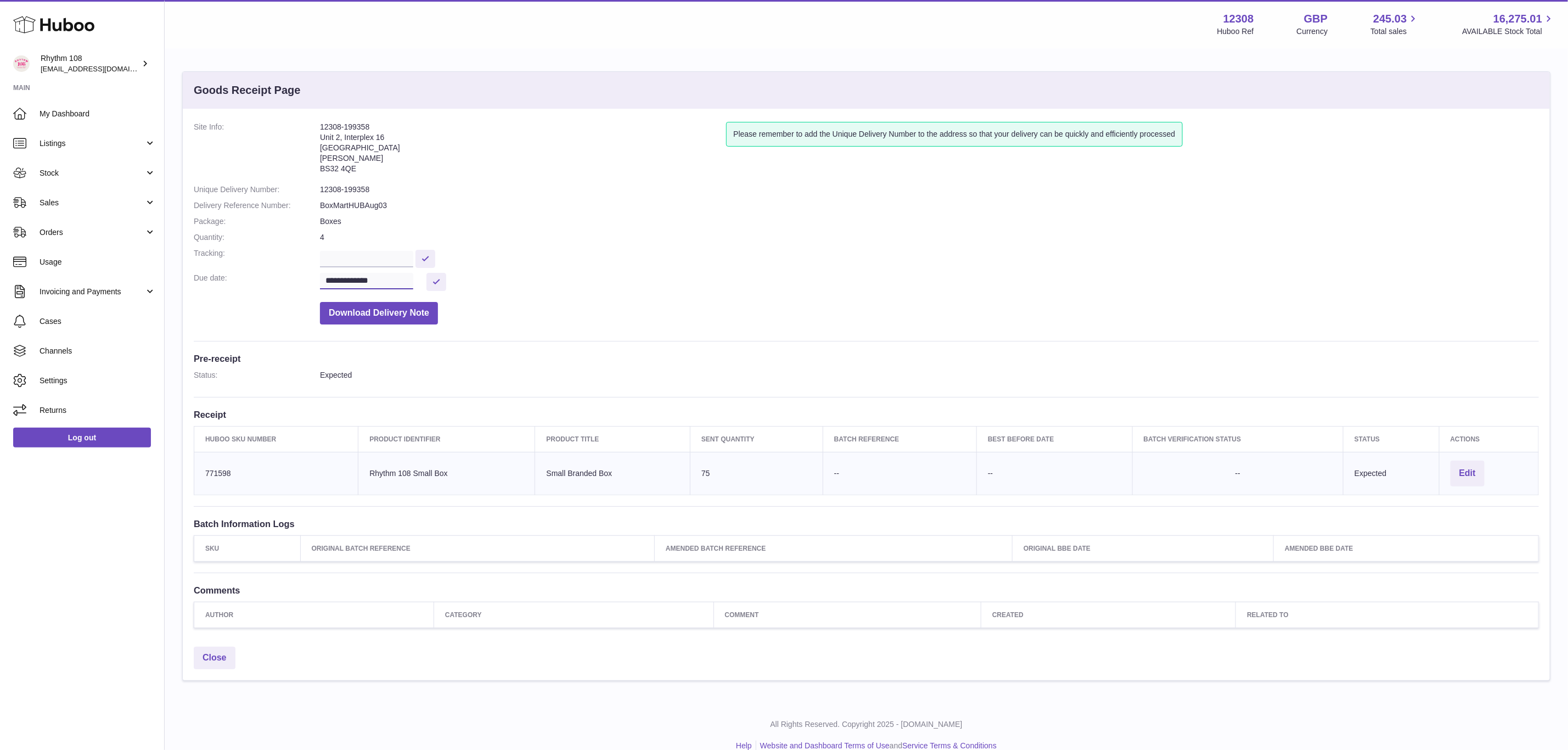
click at [407, 285] on input "**********" at bounding box center [367, 281] width 93 height 17
click at [360, 386] on span "12" at bounding box center [360, 389] width 20 height 20
type input "**********"
click at [220, 666] on link "Close" at bounding box center [215, 658] width 42 height 23
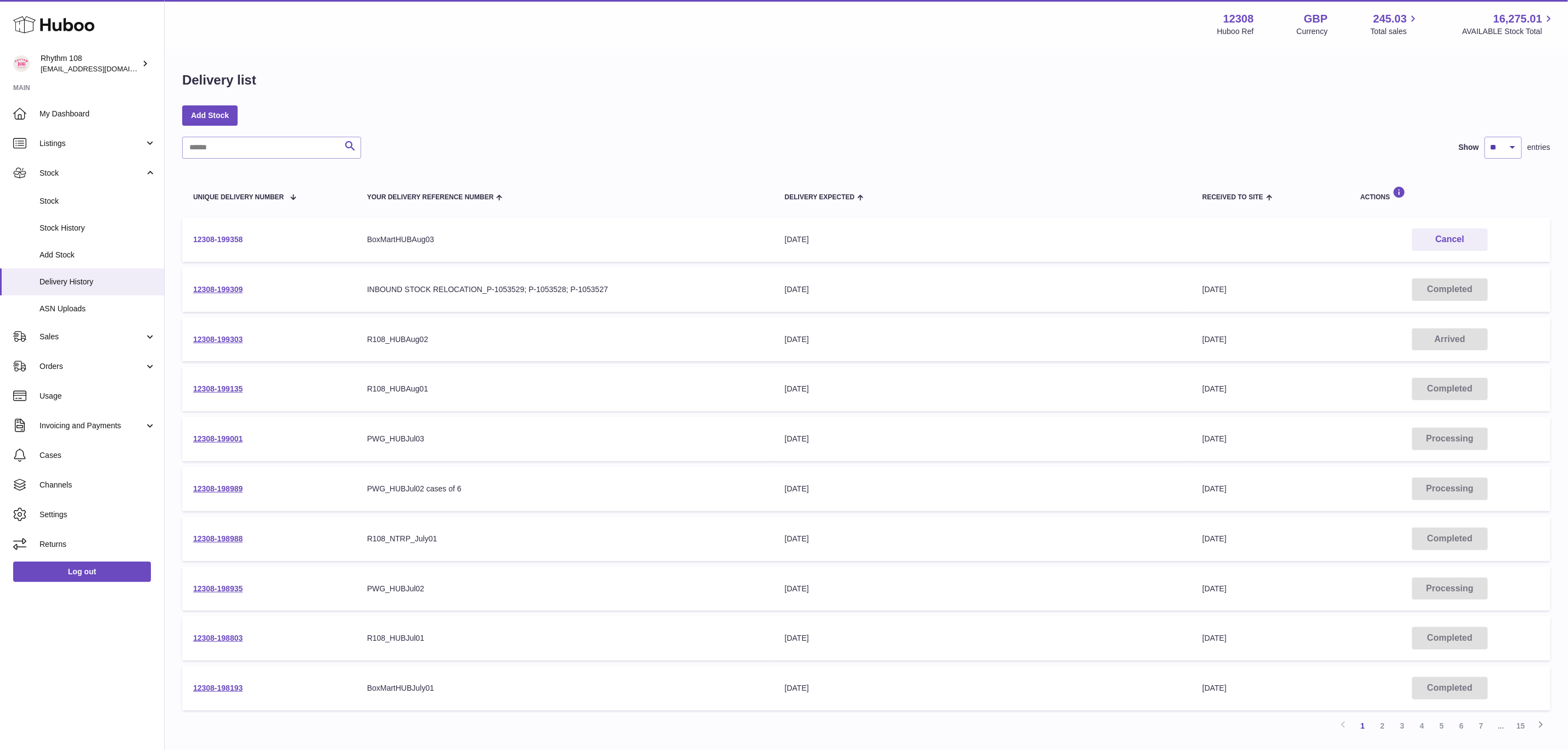
click at [227, 236] on link "12308-199358" at bounding box center [218, 240] width 50 height 9
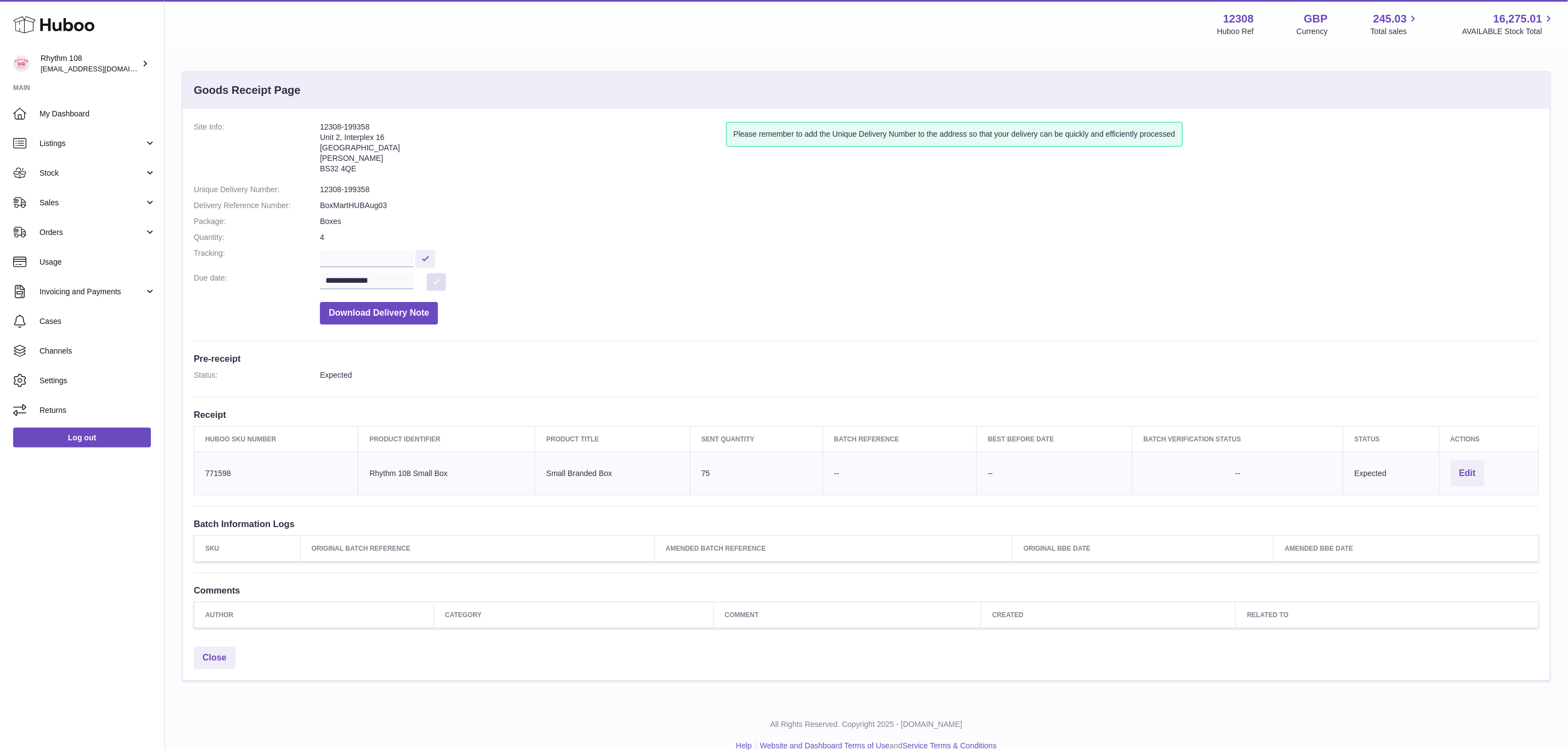
click at [431, 288] on button at bounding box center [436, 282] width 20 height 18
click at [520, 286] on dd "**********" at bounding box center [930, 282] width 1219 height 18
click at [376, 284] on input "**********" at bounding box center [367, 281] width 93 height 17
click at [342, 281] on input "**********" at bounding box center [367, 281] width 93 height 17
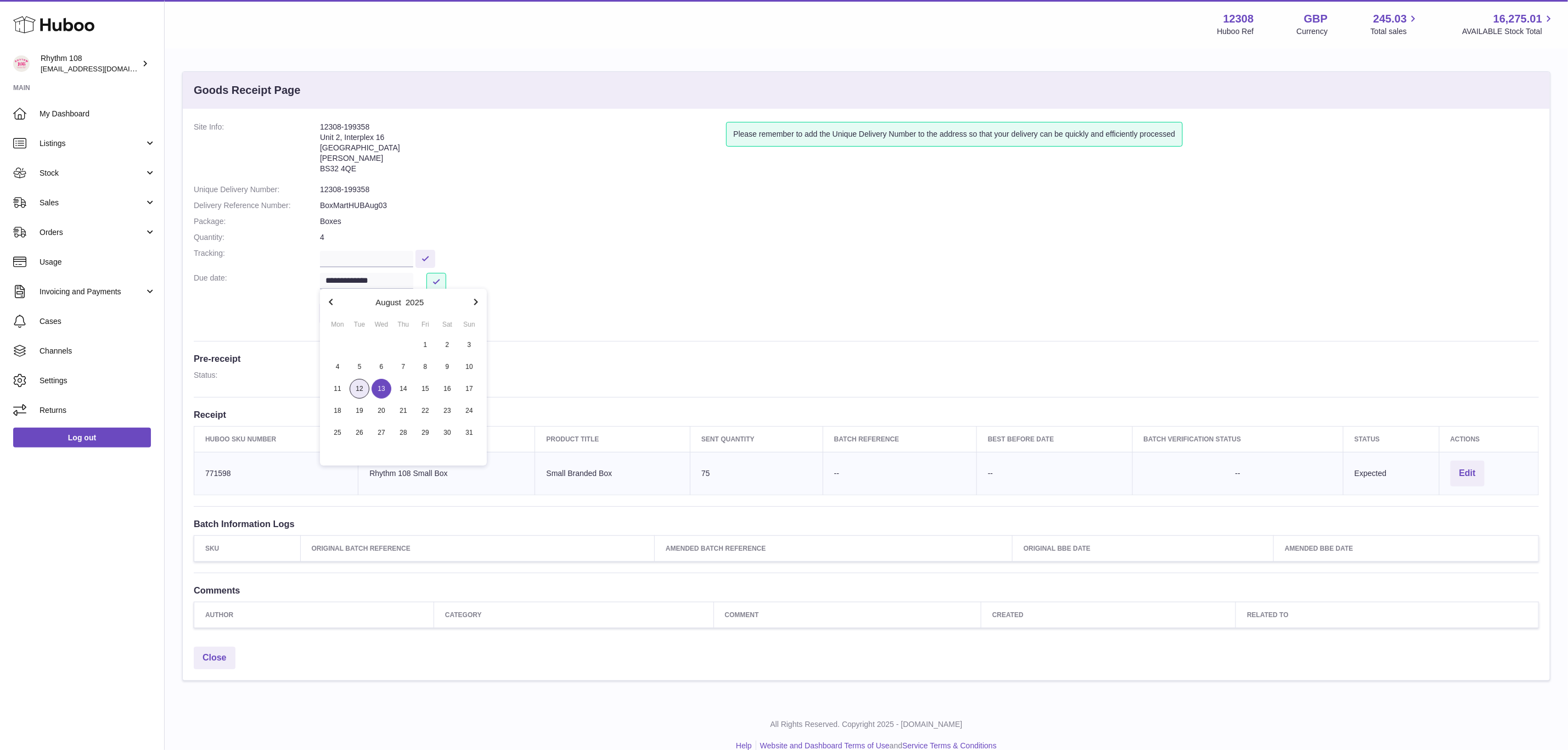
click at [357, 386] on span "12" at bounding box center [360, 389] width 20 height 20
type input "**********"
click at [1137, 229] on dl "**********" at bounding box center [866, 226] width 1345 height 208
click at [1478, 479] on button "Edit" at bounding box center [1467, 474] width 34 height 26
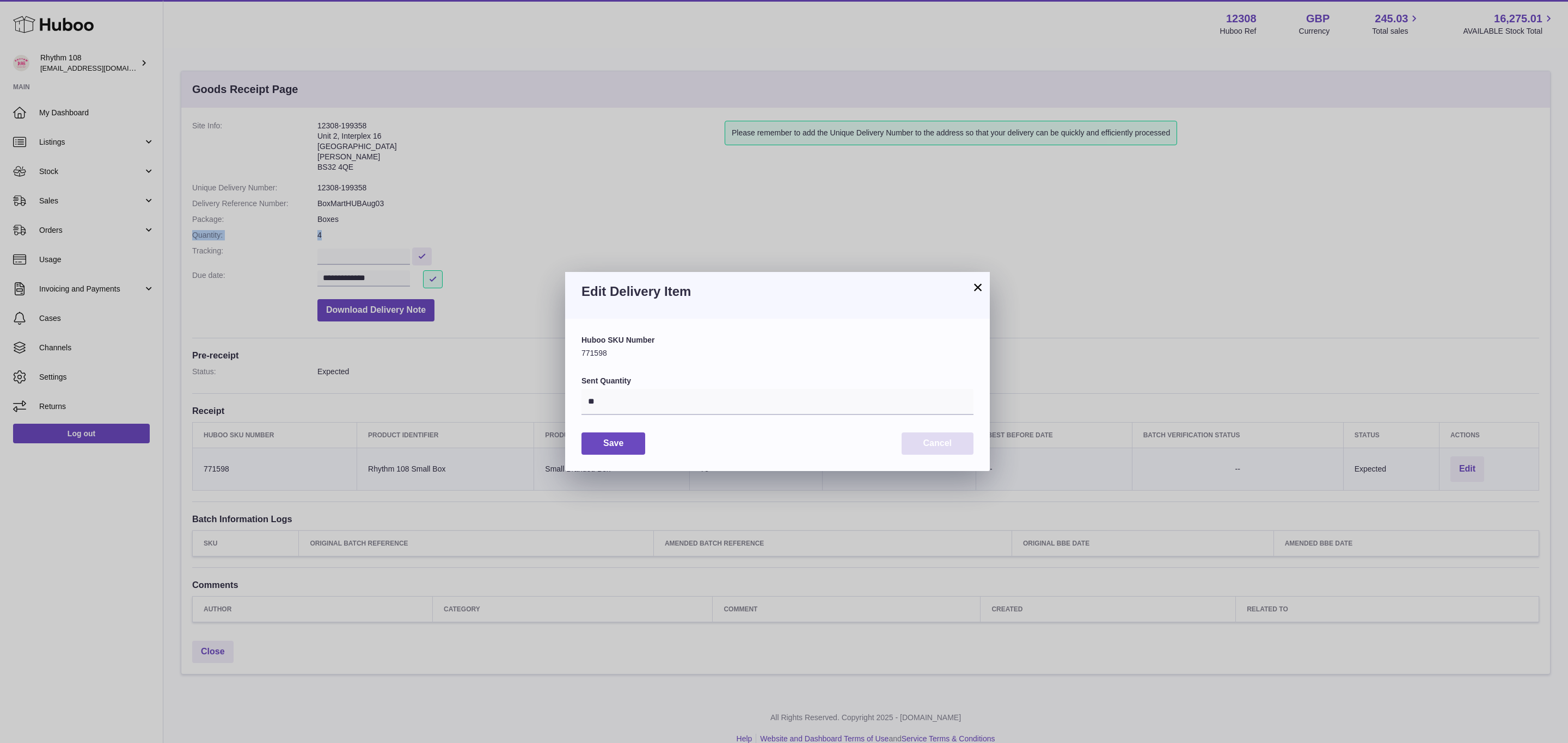
click at [944, 448] on button "Cancel" at bounding box center [937, 443] width 72 height 22
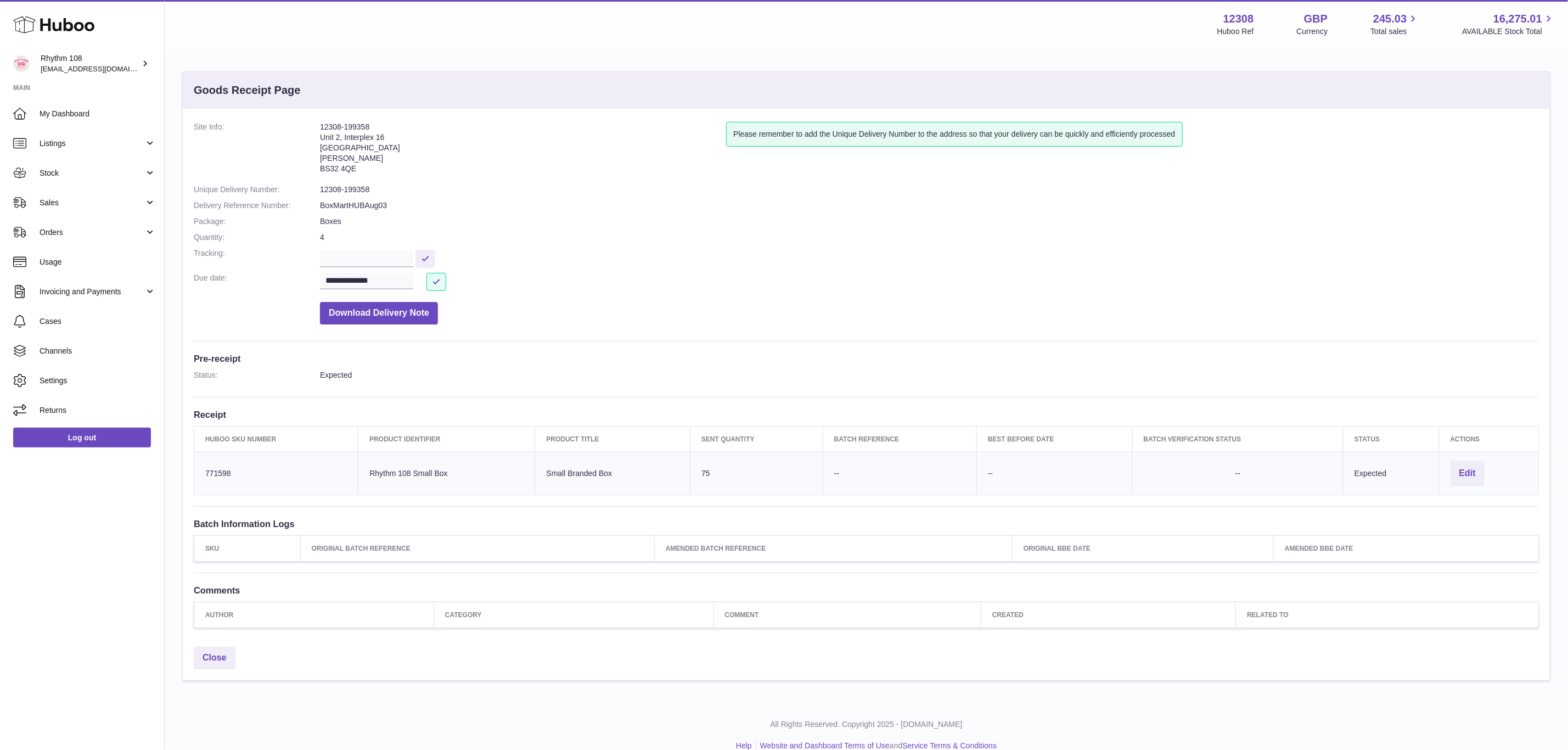
click at [993, 318] on dd "Download Delivery Note" at bounding box center [930, 310] width 1219 height 28
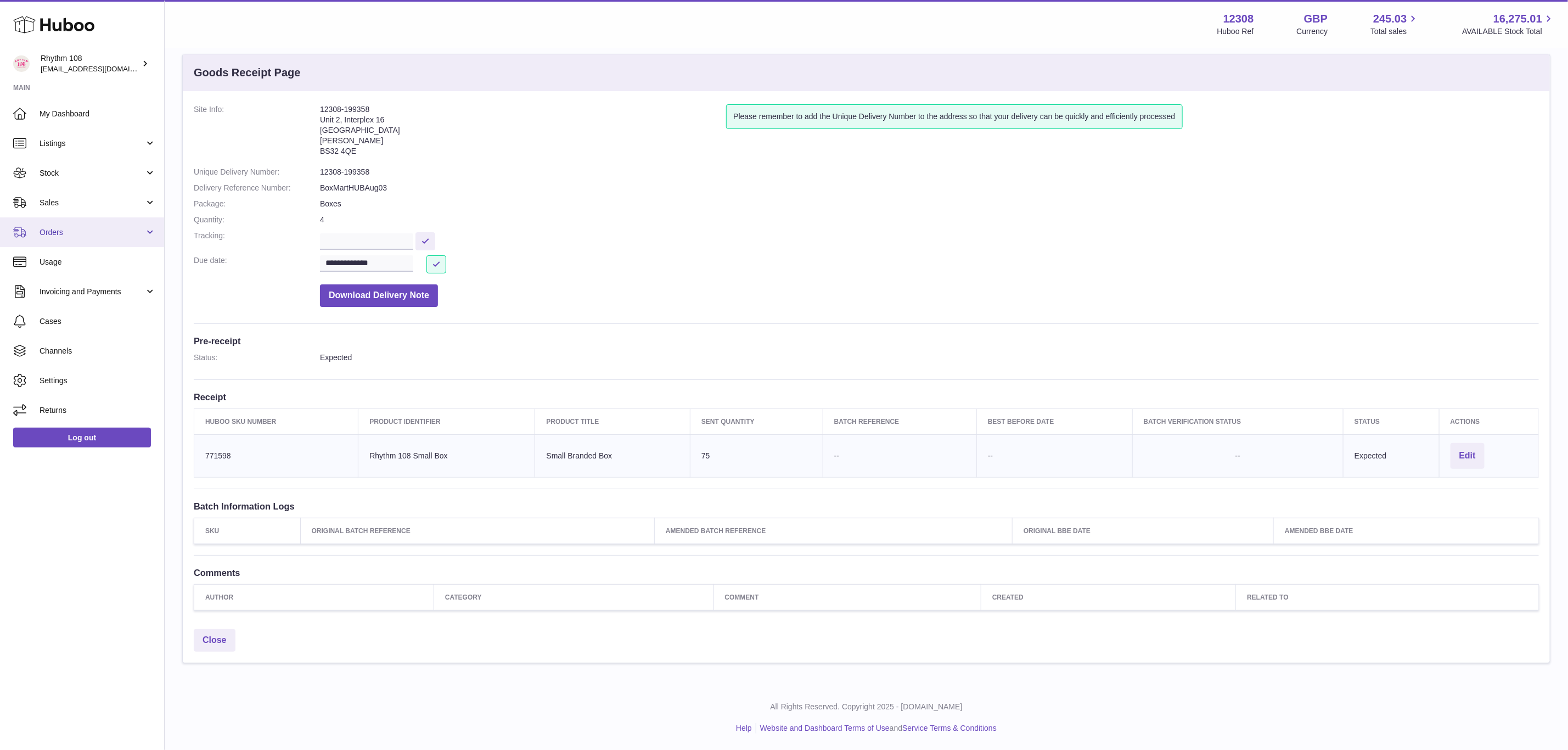
click at [72, 231] on span "Orders" at bounding box center [92, 233] width 105 height 10
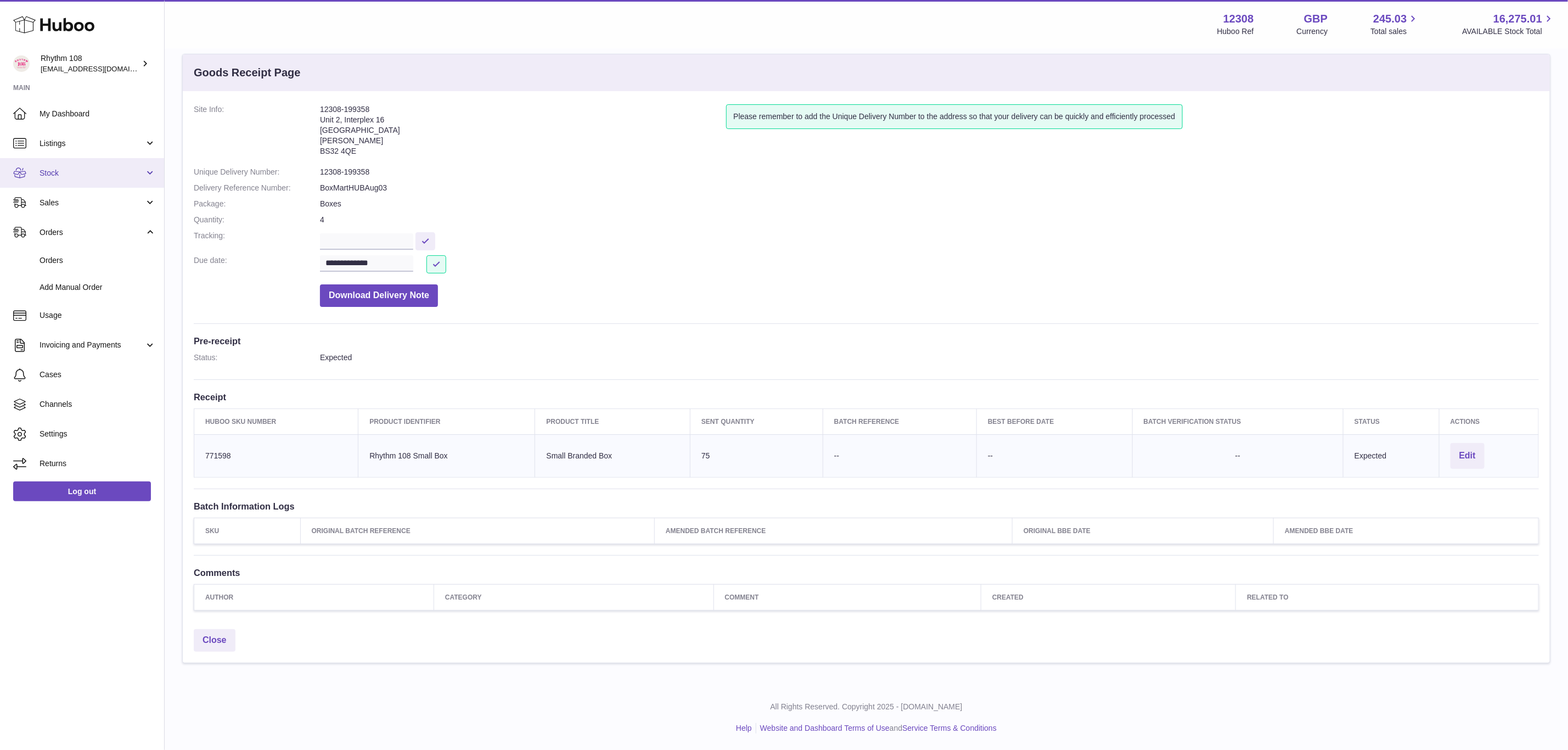
click at [84, 172] on span "Stock" at bounding box center [92, 173] width 105 height 10
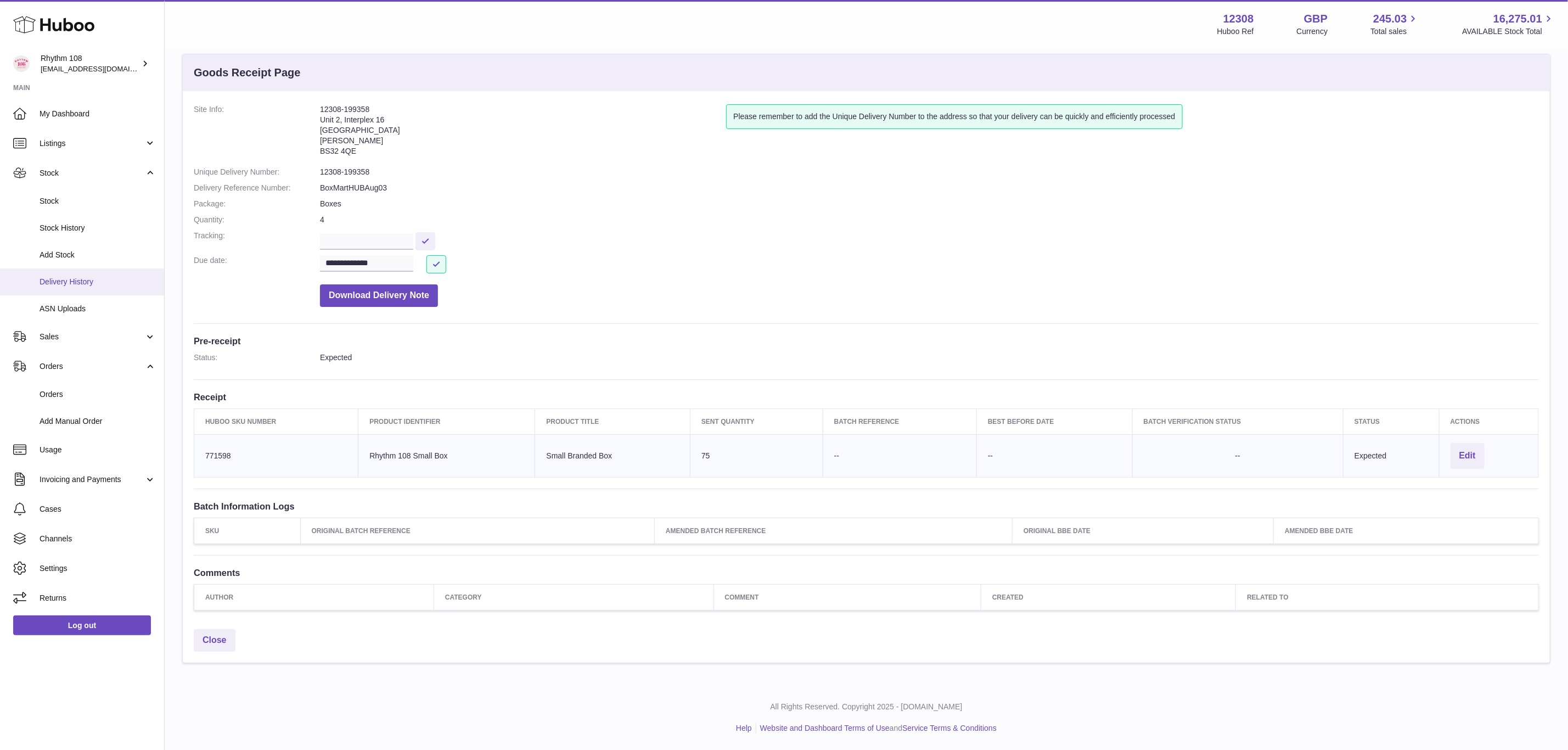
click at [66, 279] on span "Delivery History" at bounding box center [97, 282] width 117 height 10
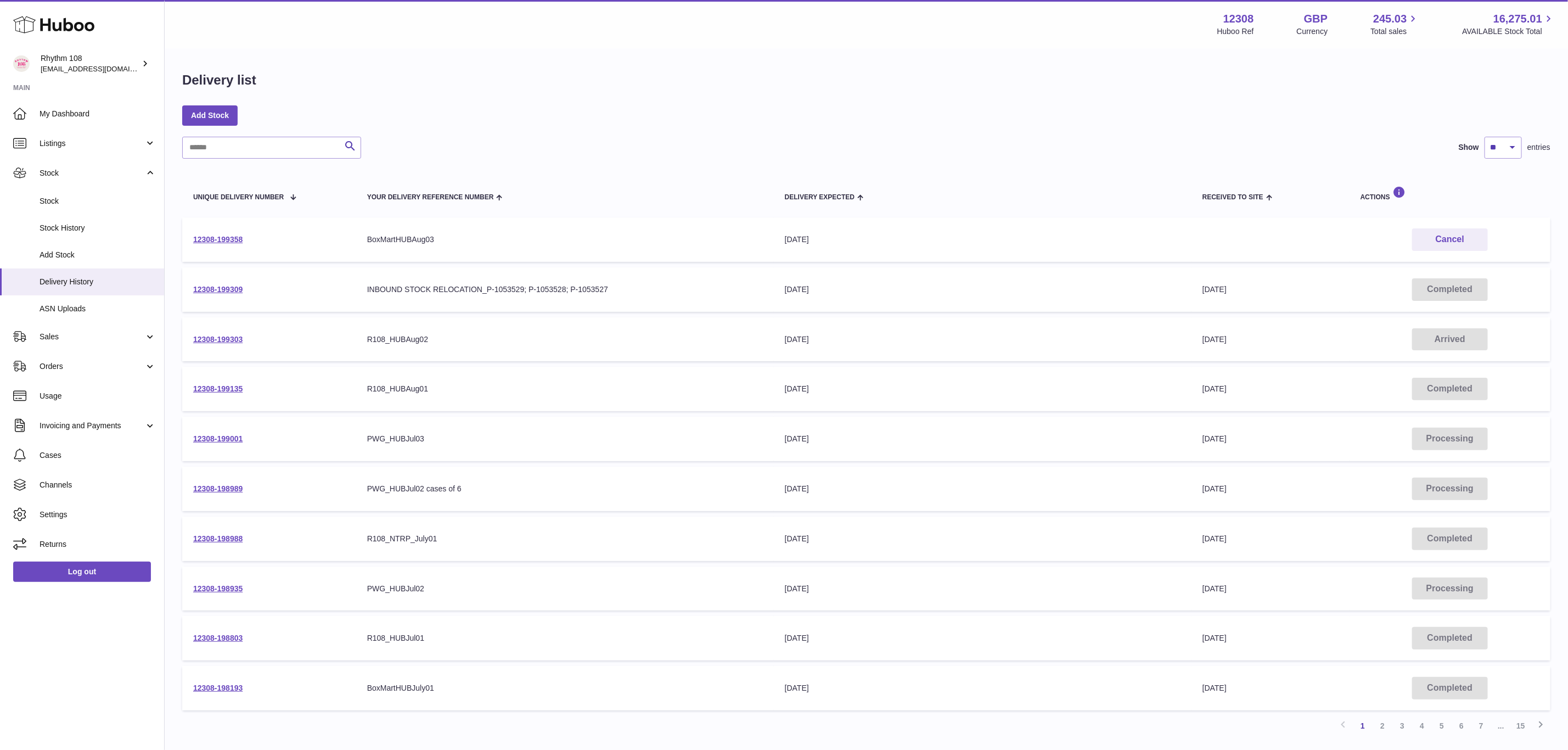
click at [507, 284] on div "INBOUND STOCK RELOCATION_P-1053529; P-1053528; P-1053527" at bounding box center [565, 290] width 396 height 10
click at [417, 337] on div "R108_HUBAug02" at bounding box center [565, 340] width 396 height 10
click at [217, 335] on link "12308-199303" at bounding box center [218, 340] width 50 height 9
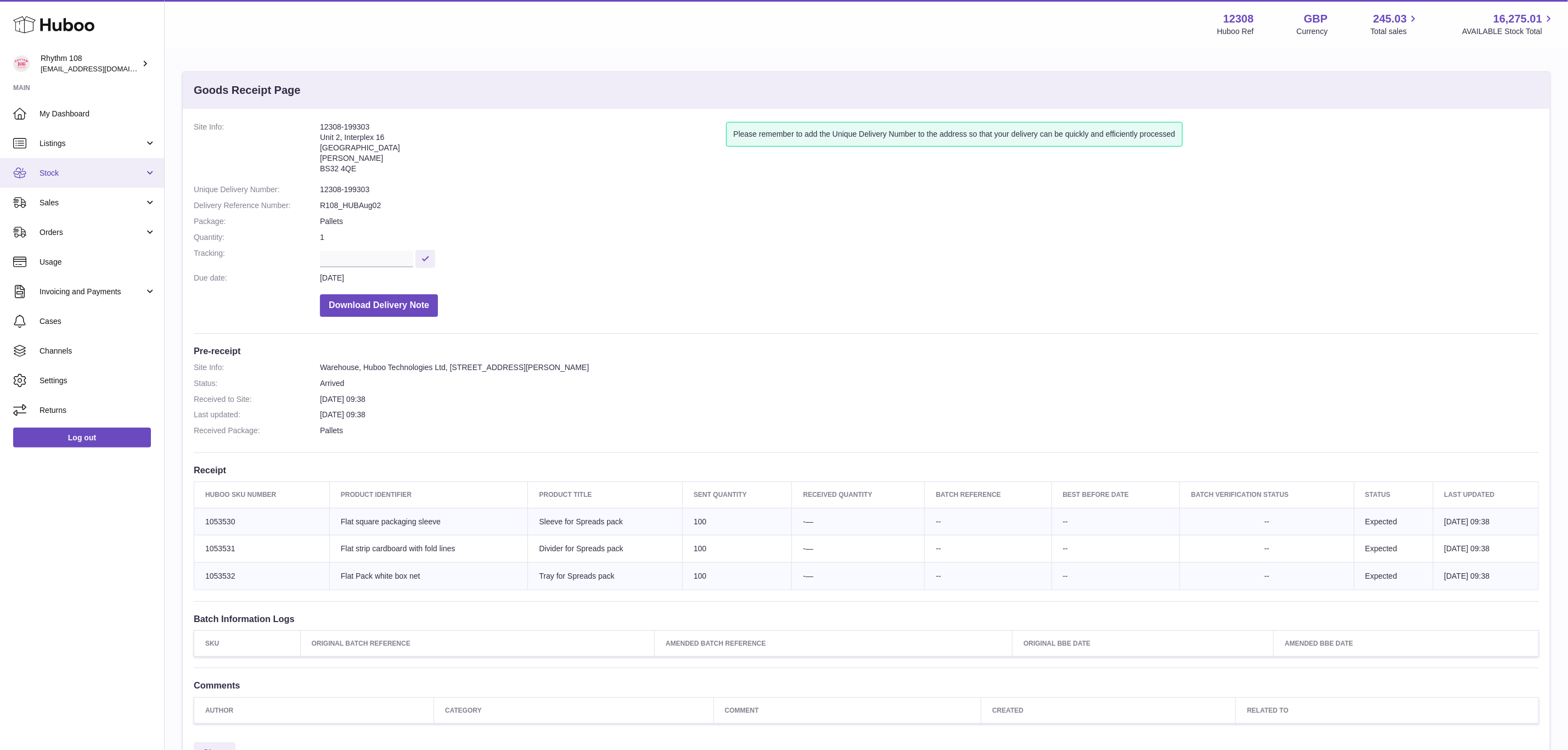
click at [45, 173] on span "Stock" at bounding box center [92, 173] width 105 height 10
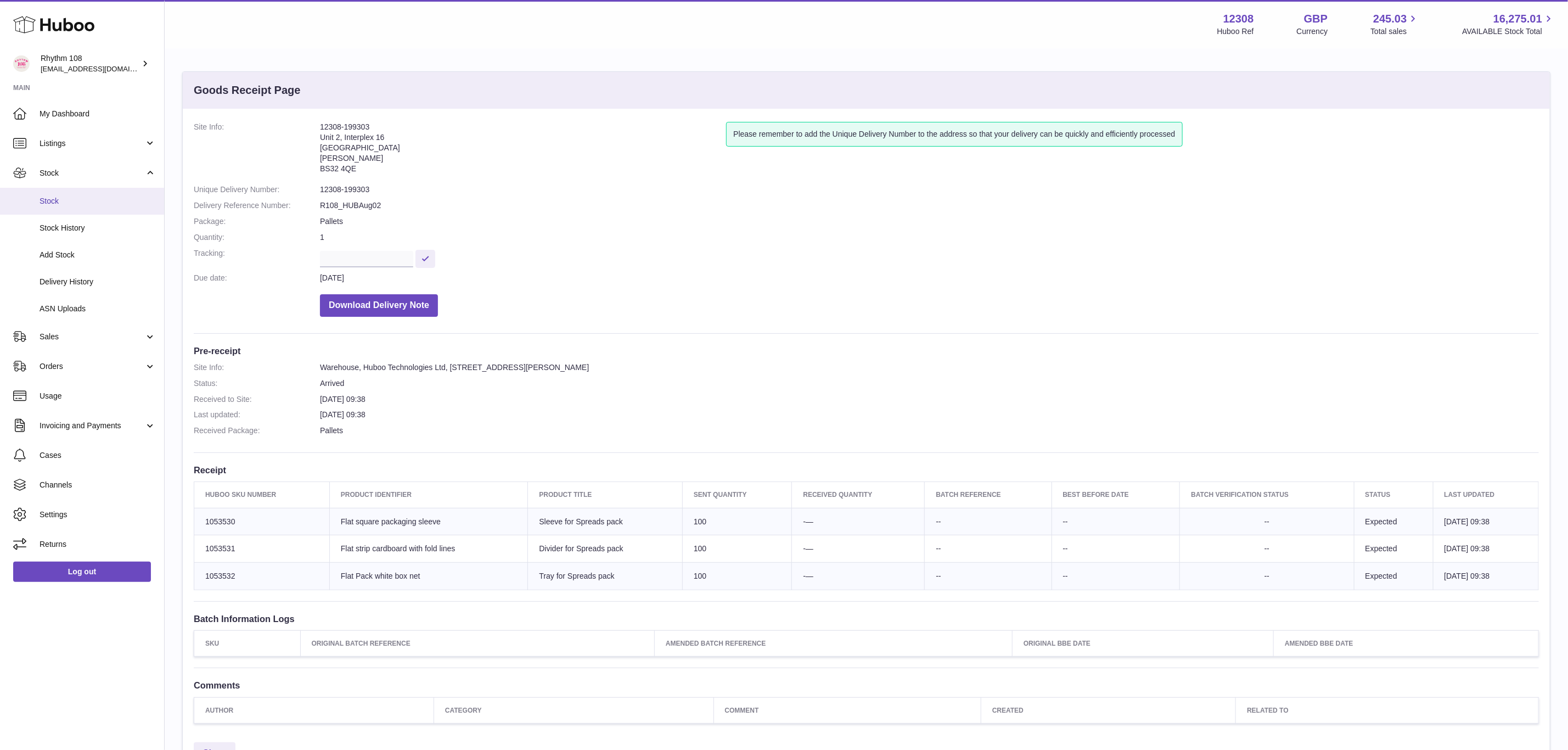
click at [55, 198] on span "Stock" at bounding box center [97, 201] width 117 height 10
